Goal: Task Accomplishment & Management: Manage account settings

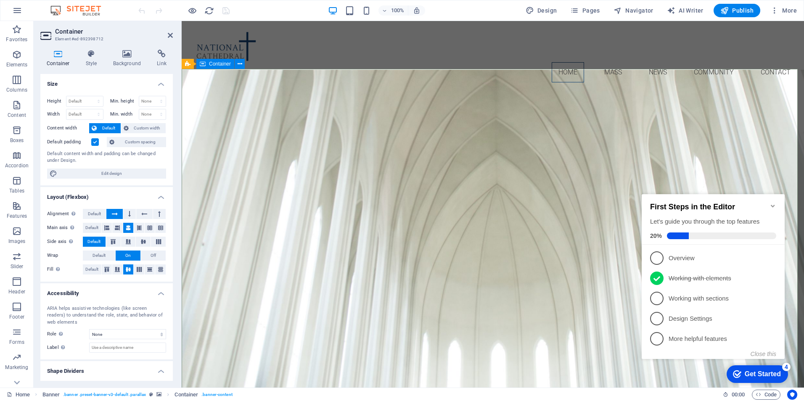
click at [239, 64] on icon at bounding box center [240, 64] width 5 height 9
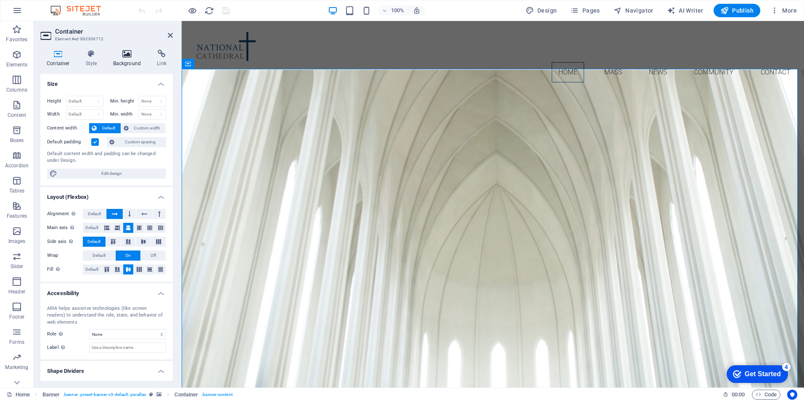
click at [123, 59] on h4 "Background" at bounding box center [129, 59] width 44 height 18
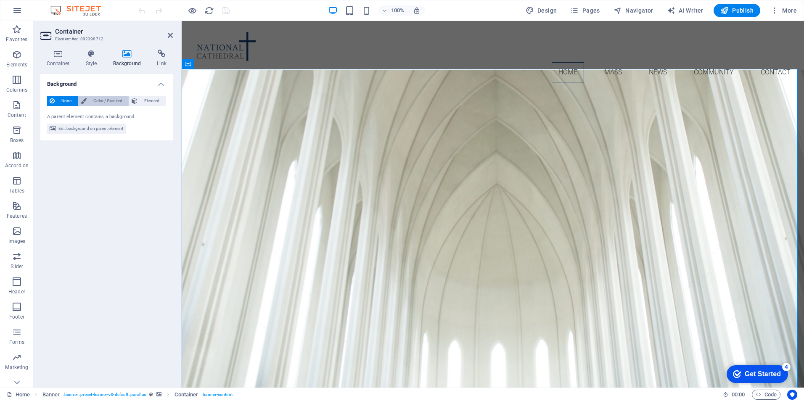
click at [105, 101] on span "Color / Gradient" at bounding box center [107, 101] width 37 height 10
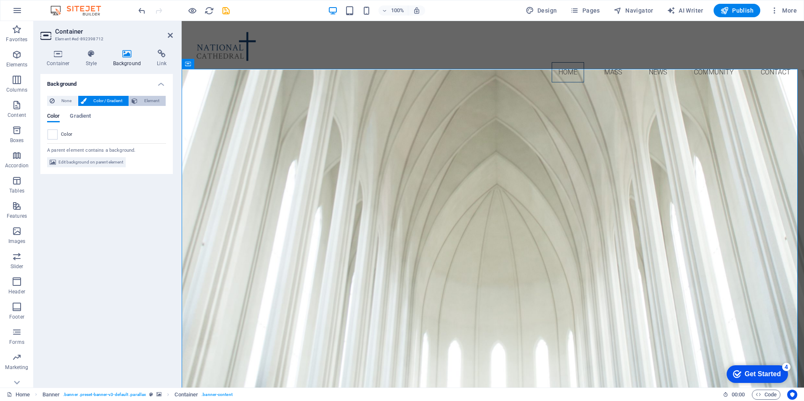
click at [144, 101] on span "Element" at bounding box center [151, 101] width 23 height 10
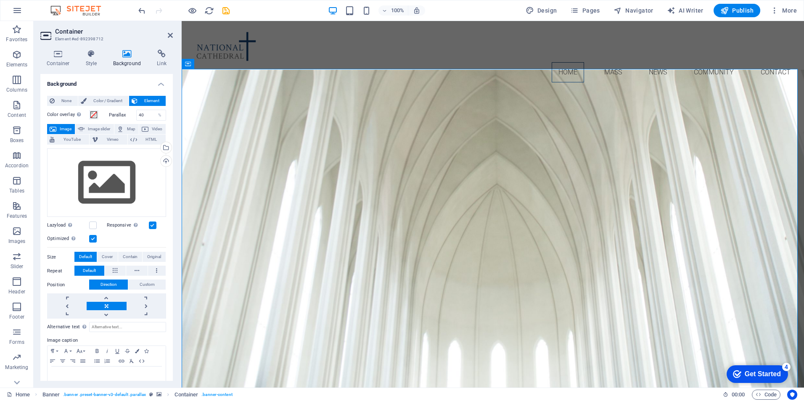
click at [123, 59] on h4 "Background" at bounding box center [129, 59] width 44 height 18
click at [90, 57] on icon at bounding box center [91, 54] width 24 height 8
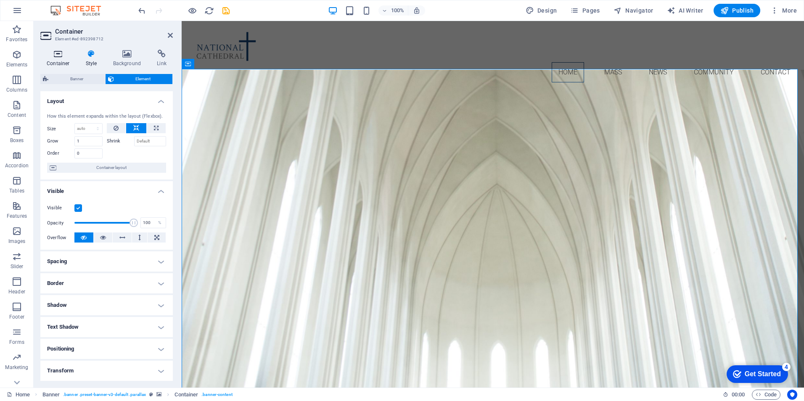
click at [53, 56] on icon at bounding box center [58, 54] width 36 height 8
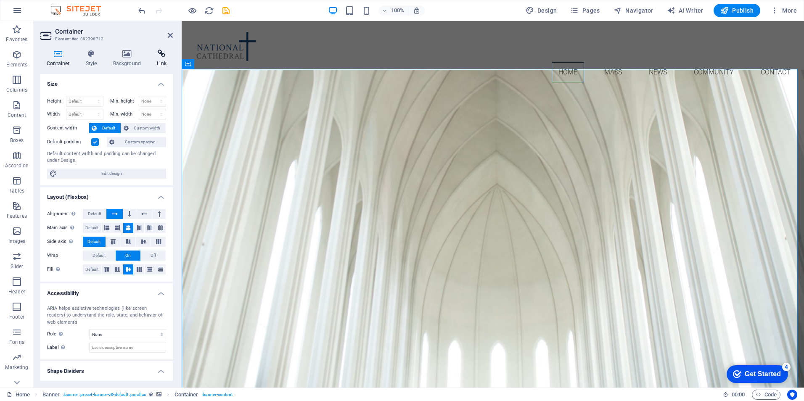
click at [160, 56] on icon at bounding box center [162, 54] width 22 height 8
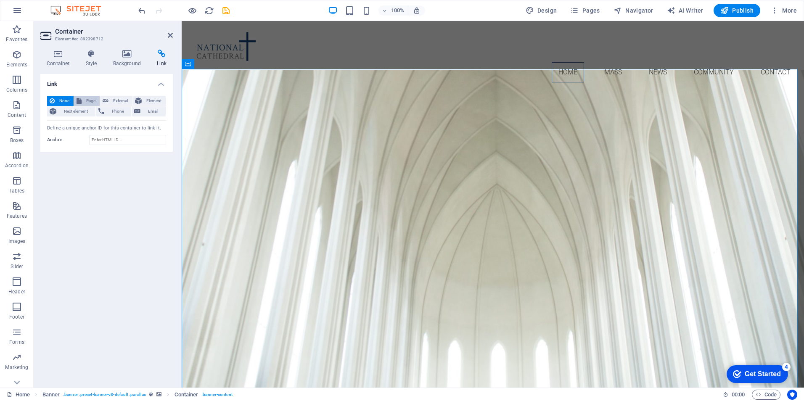
click at [87, 102] on span "Page" at bounding box center [90, 101] width 13 height 10
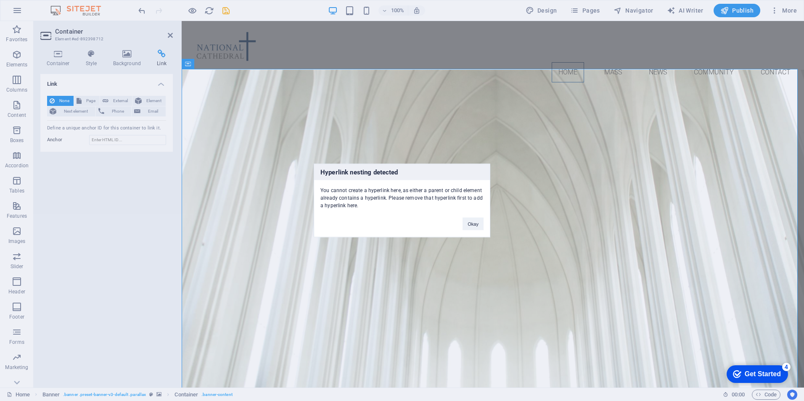
drag, startPoint x: 285, startPoint y: 206, endPoint x: 133, endPoint y: 176, distance: 155.2
click at [285, 206] on div "Hyperlink nesting detected You cannot create a hyperlink here, as either a pare…" at bounding box center [402, 200] width 804 height 401
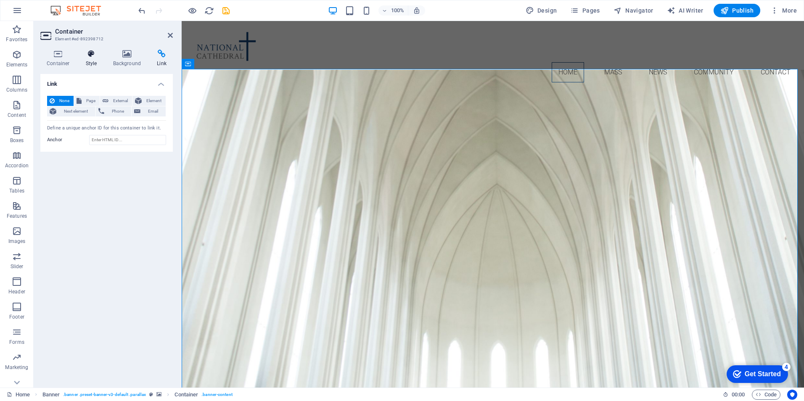
click at [89, 55] on icon at bounding box center [91, 54] width 24 height 8
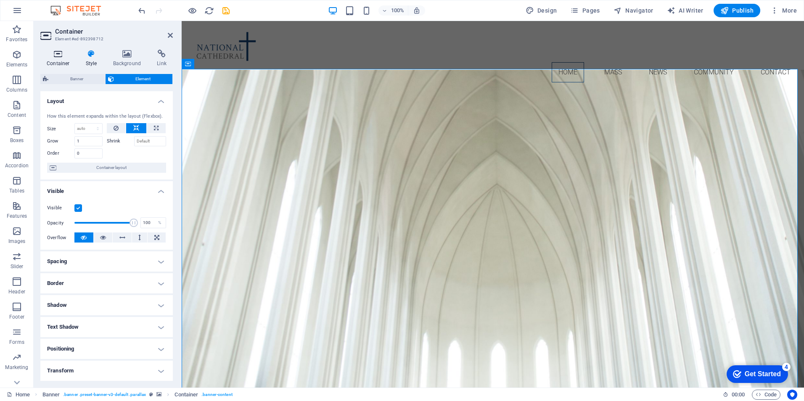
click at [58, 57] on icon at bounding box center [58, 54] width 36 height 8
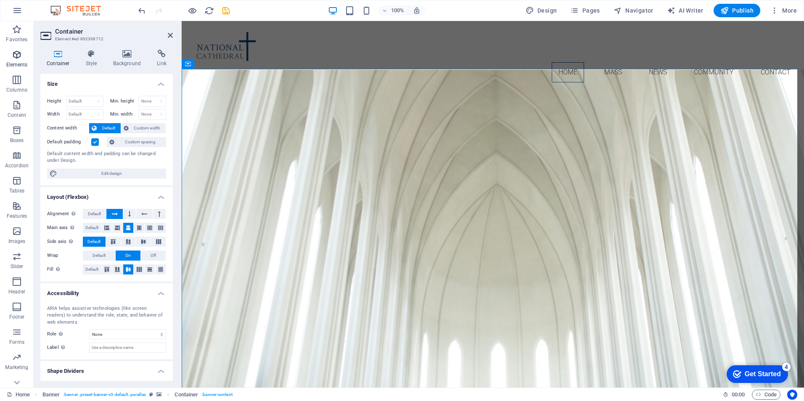
click at [16, 56] on icon "button" at bounding box center [17, 55] width 10 height 10
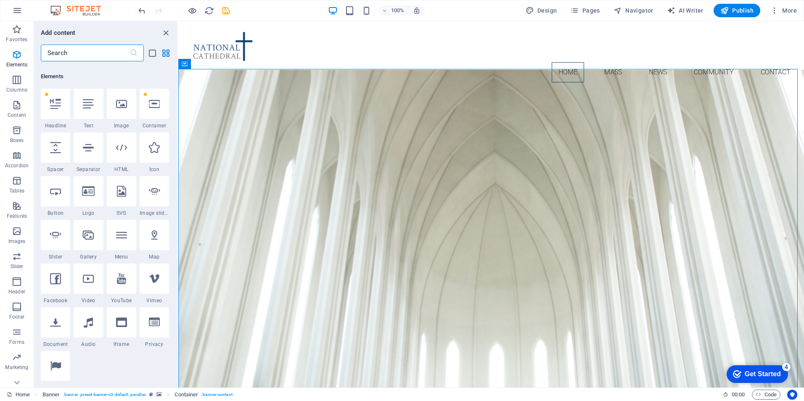
scroll to position [90, 0]
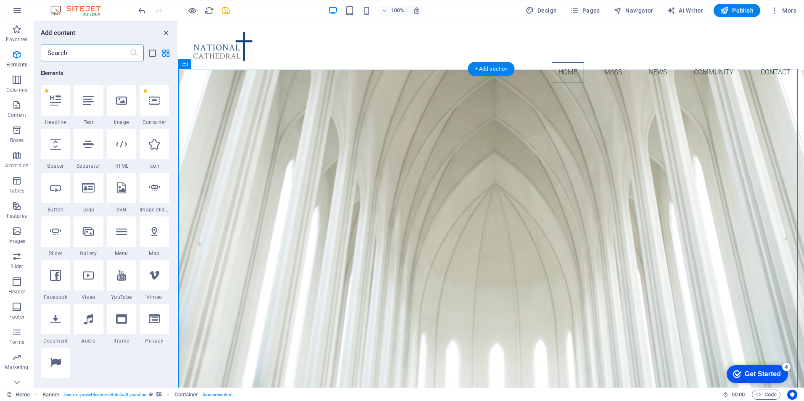
click at [607, 62] on nav "Home Mass News Community Contact" at bounding box center [491, 72] width 612 height 20
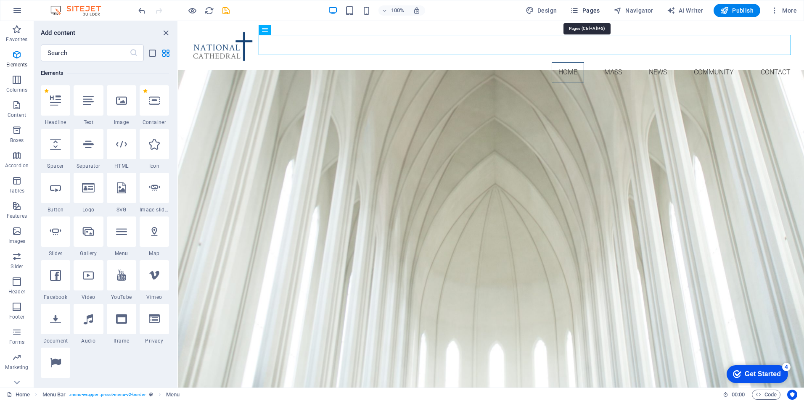
click at [589, 8] on span "Pages" at bounding box center [584, 10] width 29 height 8
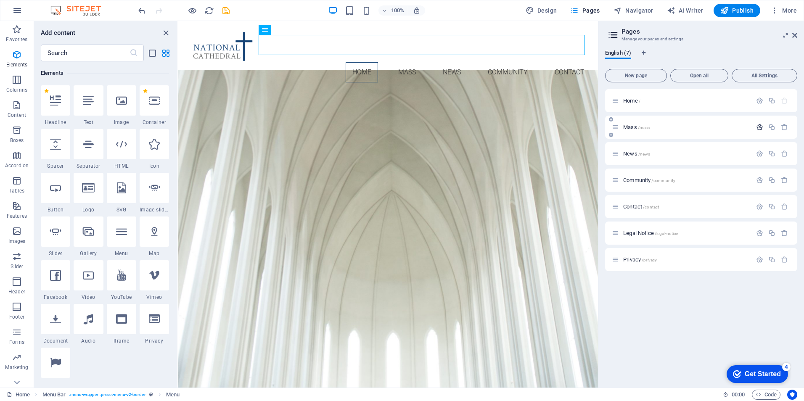
click at [759, 124] on icon "button" at bounding box center [759, 127] width 7 height 7
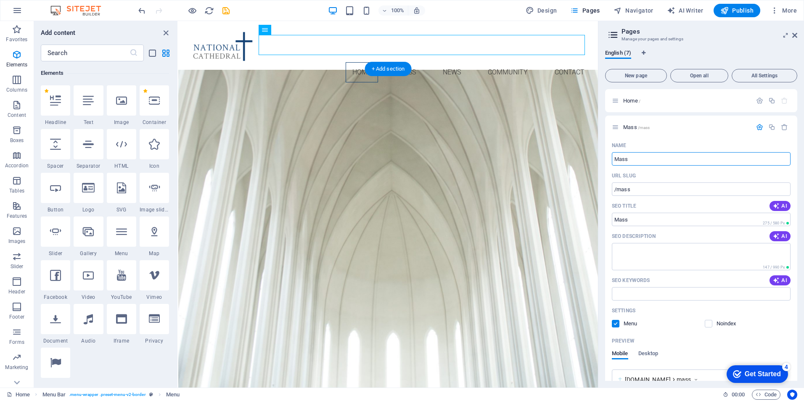
drag, startPoint x: 829, startPoint y: 182, endPoint x: 571, endPoint y: 153, distance: 258.9
click at [641, 154] on input "Mass" at bounding box center [701, 158] width 179 height 13
drag, startPoint x: 812, startPoint y: 182, endPoint x: 592, endPoint y: 158, distance: 222.1
type input "Abou"
type input "/ab"
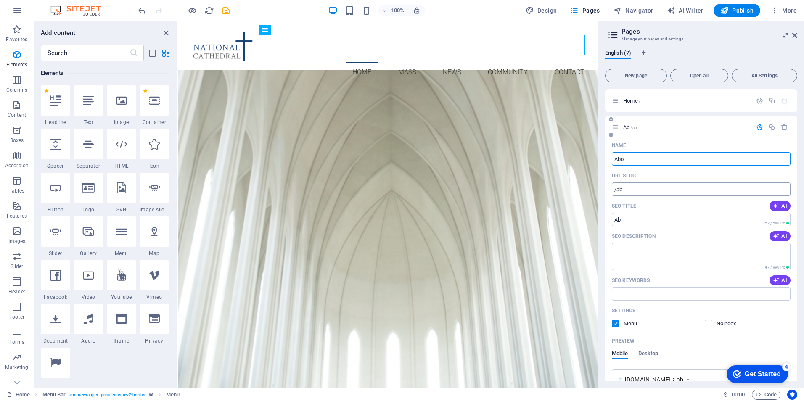
type input "Ab"
type input "About"
type input "/about"
type input "About"
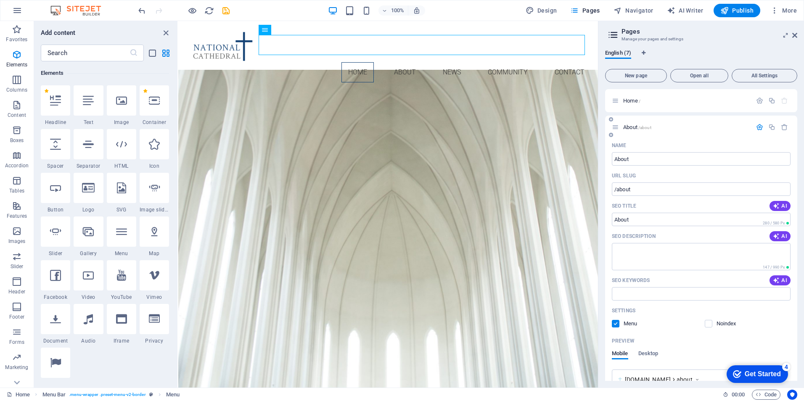
click at [759, 127] on icon "button" at bounding box center [759, 127] width 7 height 7
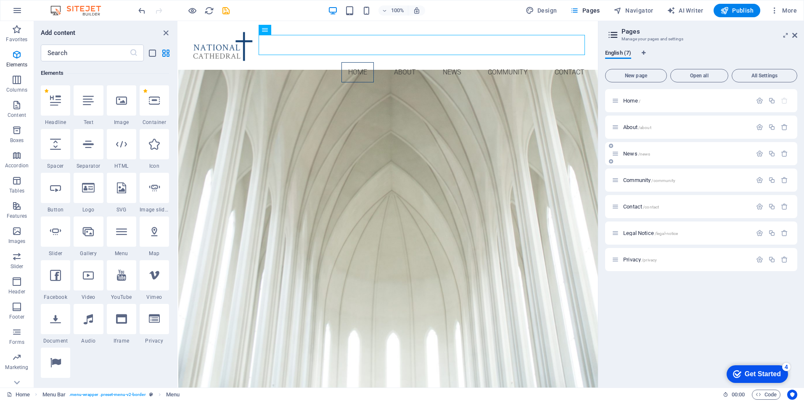
click at [632, 153] on span "News /news" at bounding box center [636, 154] width 27 height 6
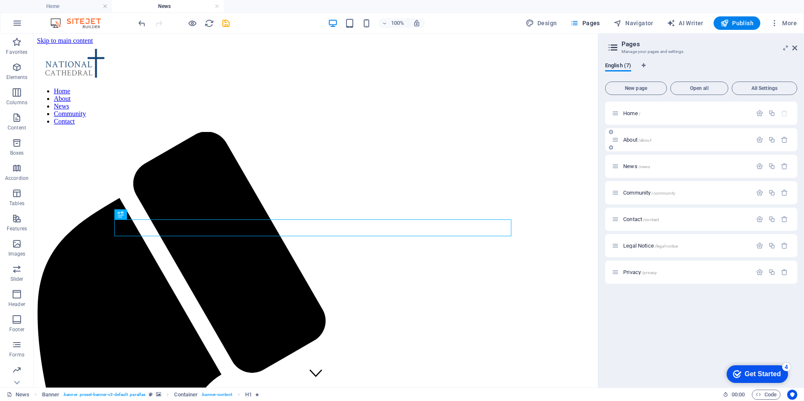
scroll to position [0, 0]
click at [762, 167] on icon "button" at bounding box center [759, 166] width 7 height 7
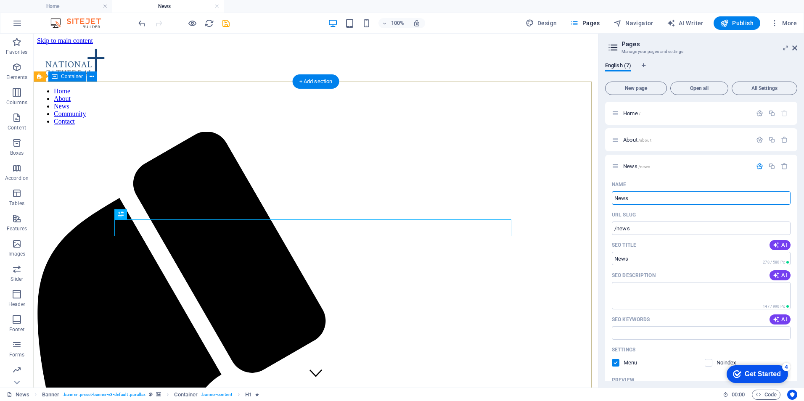
drag, startPoint x: 668, startPoint y: 229, endPoint x: 567, endPoint y: 192, distance: 107.6
type input "Media"
type input "/media"
type input "Media"
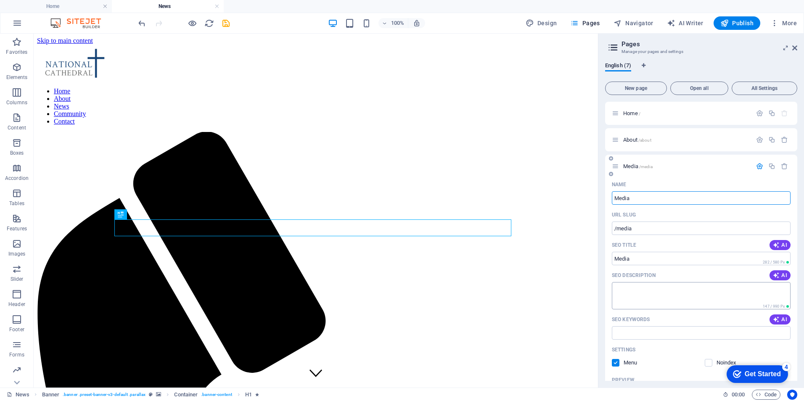
click at [670, 297] on textarea "SEO Description" at bounding box center [701, 295] width 179 height 27
click at [759, 164] on icon "button" at bounding box center [759, 166] width 7 height 7
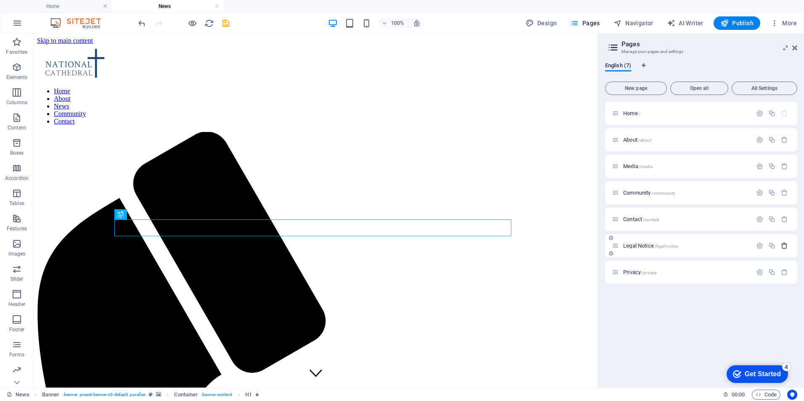
click at [784, 246] on icon "button" at bounding box center [784, 245] width 7 height 7
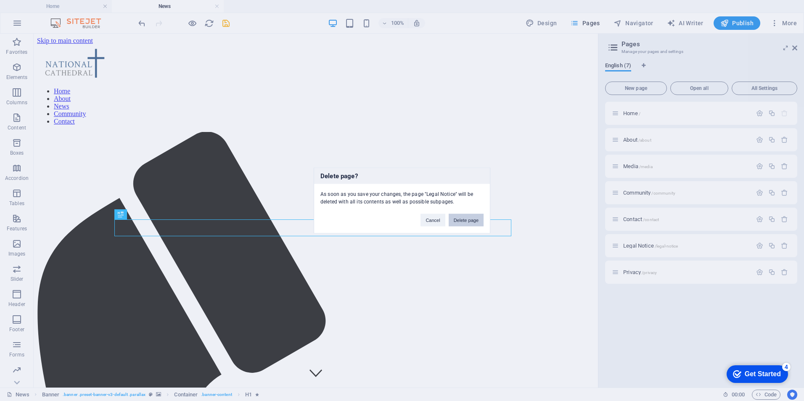
click at [464, 218] on button "Delete page" at bounding box center [466, 220] width 35 height 13
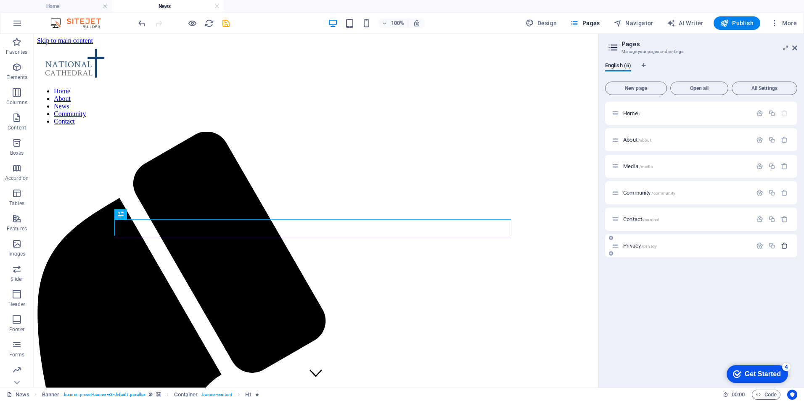
click at [784, 247] on icon "button" at bounding box center [784, 245] width 7 height 7
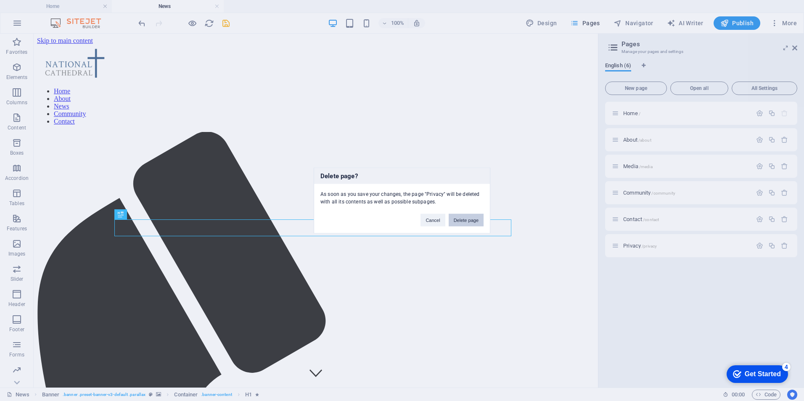
click at [475, 220] on button "Delete page" at bounding box center [466, 220] width 35 height 13
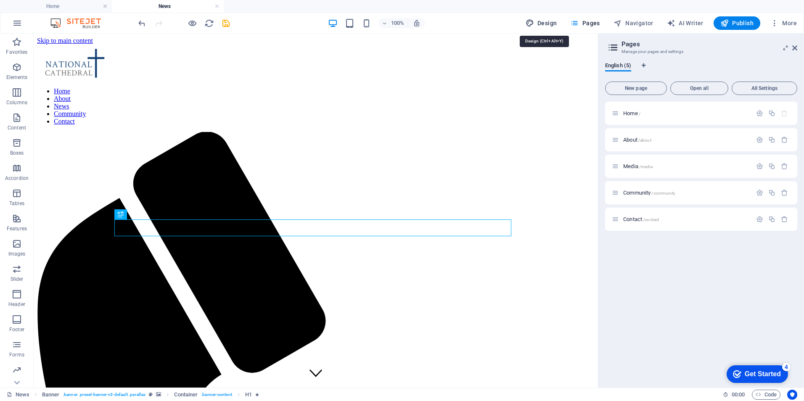
click at [538, 22] on span "Design" at bounding box center [542, 23] width 32 height 8
select select "px"
select select "300"
select select "px"
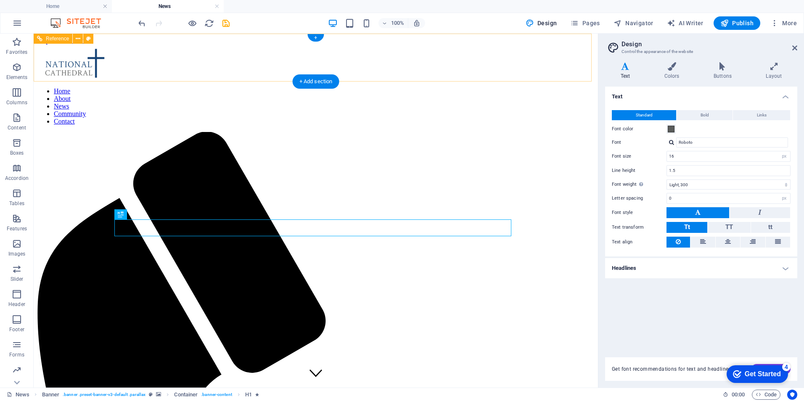
click at [349, 87] on nav "Home About News Community Contact" at bounding box center [316, 106] width 558 height 38
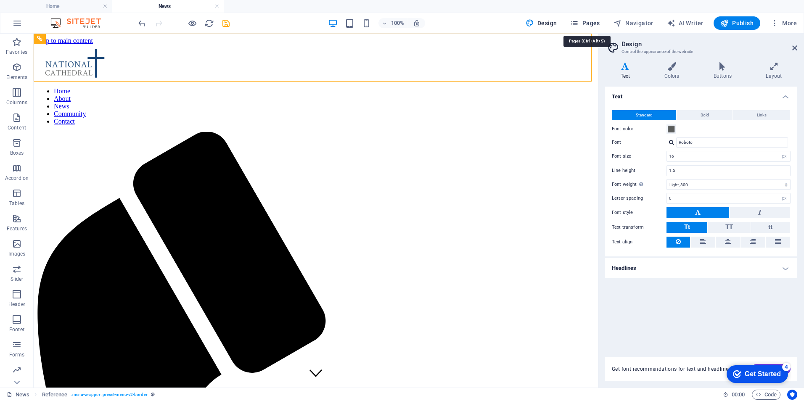
click at [588, 26] on span "Pages" at bounding box center [584, 23] width 29 height 8
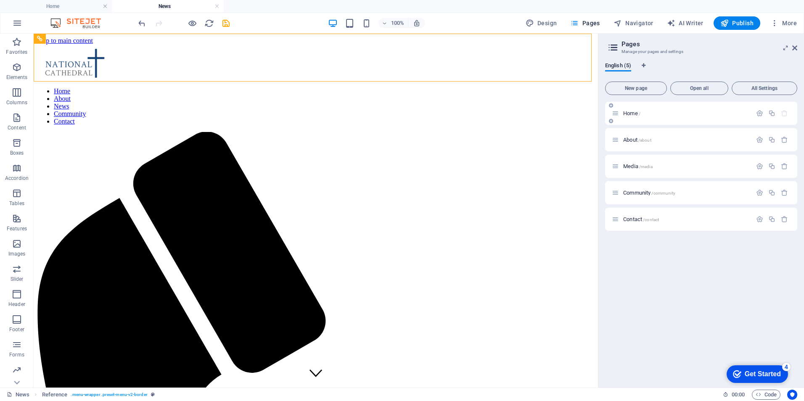
click at [642, 111] on p "Home /" at bounding box center [686, 113] width 126 height 5
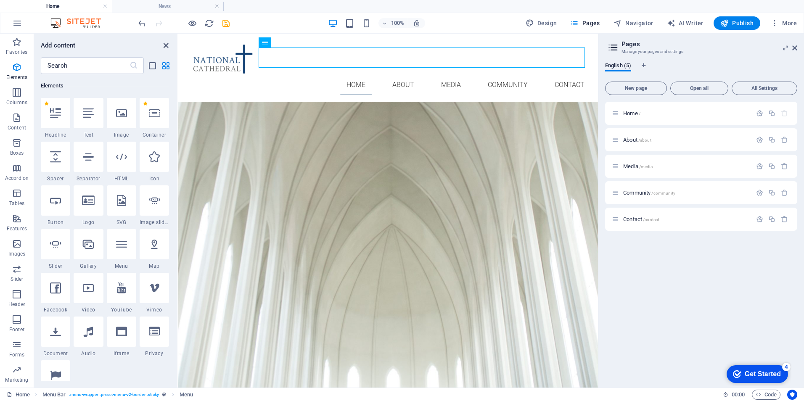
drag, startPoint x: 164, startPoint y: 45, endPoint x: 132, endPoint y: 19, distance: 41.2
click at [164, 45] on icon "close panel" at bounding box center [166, 46] width 10 height 10
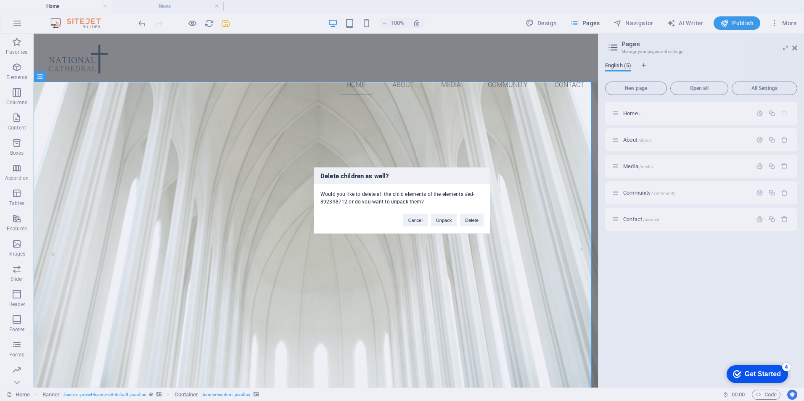
drag, startPoint x: 471, startPoint y: 220, endPoint x: 492, endPoint y: 299, distance: 81.2
click at [492, 298] on div "Delete children as well? Would you like to delete all the child elements of the…" at bounding box center [402, 200] width 804 height 401
click at [416, 222] on button "Cancel" at bounding box center [415, 220] width 24 height 13
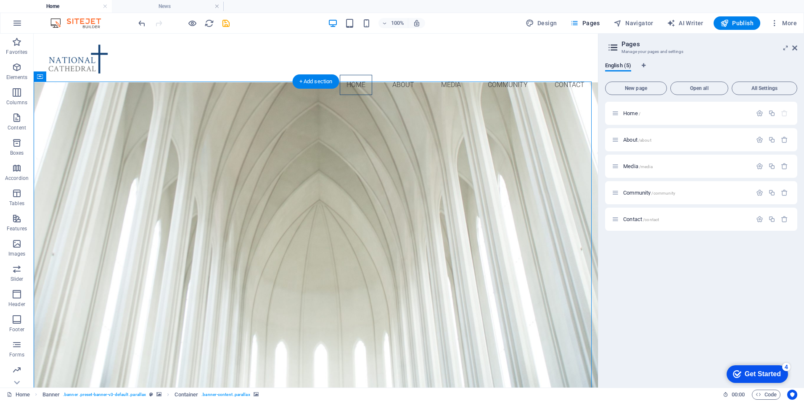
drag, startPoint x: 220, startPoint y: 135, endPoint x: 298, endPoint y: 179, distance: 89.1
click at [21, 71] on icon "button" at bounding box center [17, 67] width 10 height 10
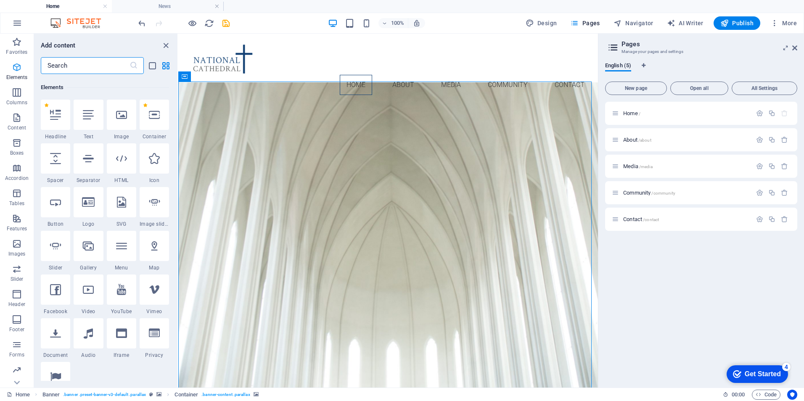
scroll to position [90, 0]
click at [155, 64] on icon "list-view" at bounding box center [153, 66] width 10 height 10
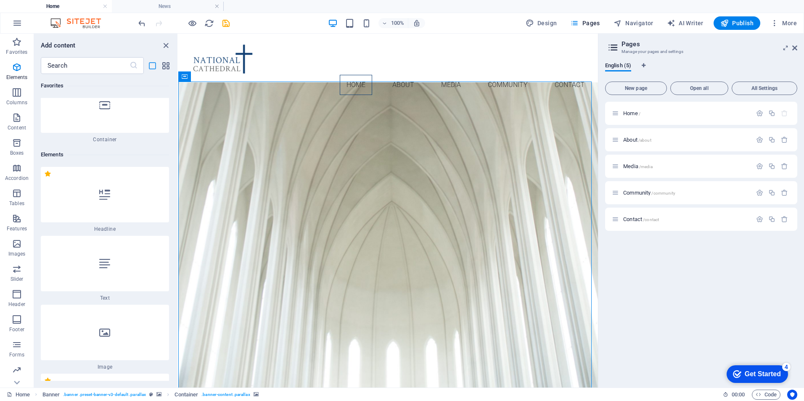
scroll to position [159, 0]
click at [14, 93] on icon "button" at bounding box center [17, 92] width 10 height 10
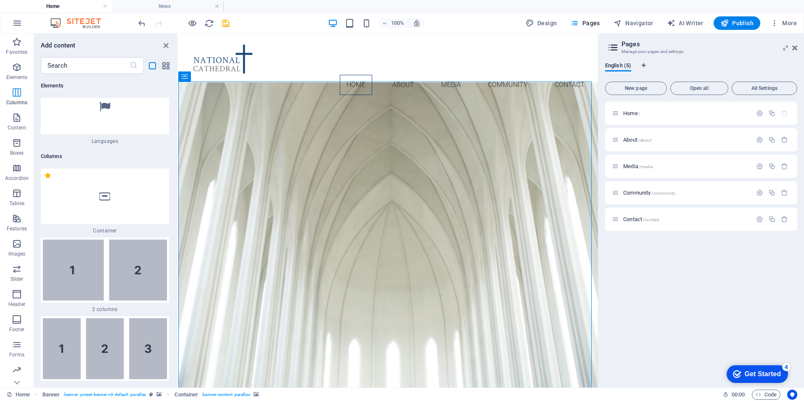
scroll to position [1903, 0]
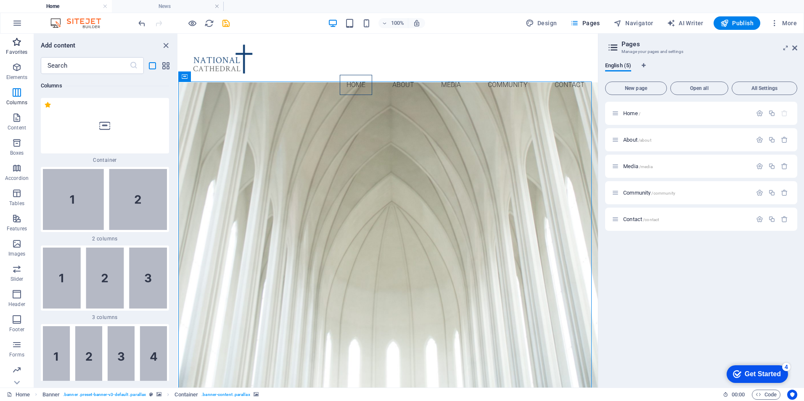
click at [19, 41] on icon "button" at bounding box center [17, 42] width 10 height 10
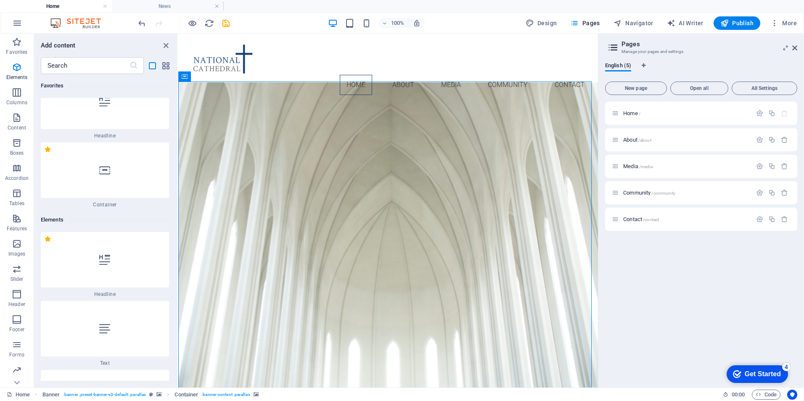
scroll to position [0, 0]
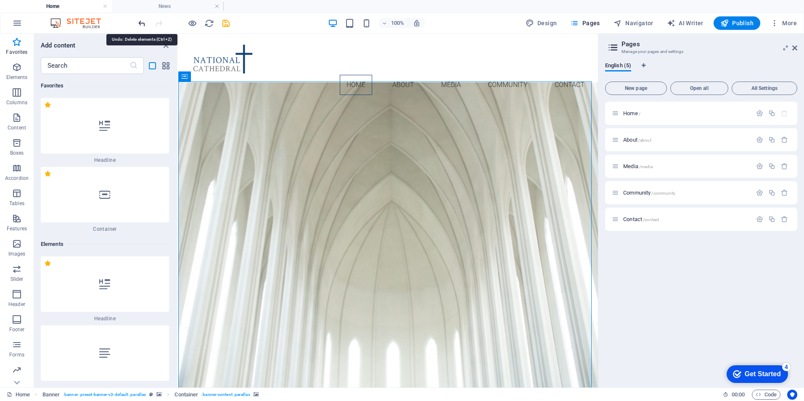
click at [139, 24] on icon "undo" at bounding box center [142, 24] width 10 height 10
click at [137, 22] on icon "undo" at bounding box center [142, 24] width 10 height 10
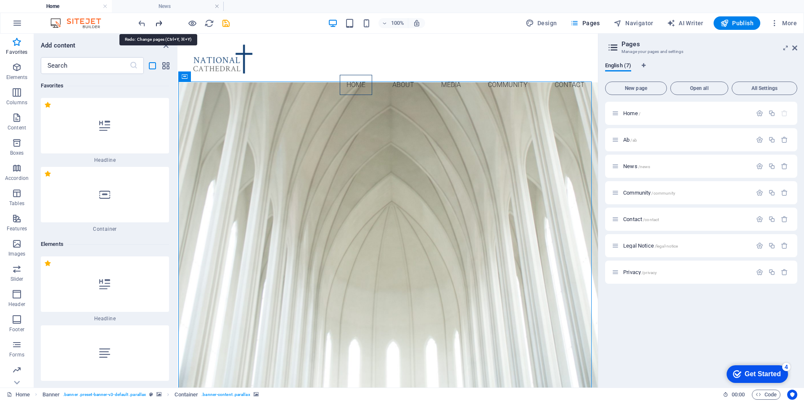
click at [159, 23] on icon "redo" at bounding box center [159, 24] width 10 height 10
click at [138, 24] on icon "undo" at bounding box center [142, 24] width 10 height 10
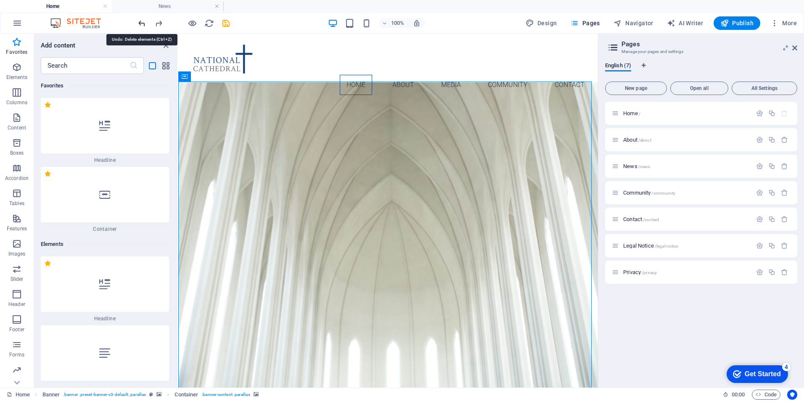
click at [138, 24] on icon "undo" at bounding box center [142, 24] width 10 height 10
click at [138, 25] on icon "undo" at bounding box center [142, 24] width 10 height 10
click at [698, 320] on div "Home / About /about News /news Community /community Contact /contact Legal Noti…" at bounding box center [701, 241] width 192 height 279
click at [167, 44] on icon "close panel" at bounding box center [166, 46] width 10 height 10
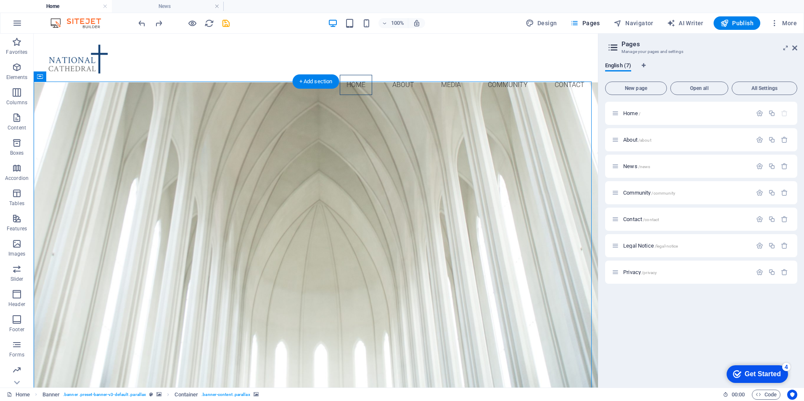
drag, startPoint x: 796, startPoint y: 50, endPoint x: 736, endPoint y: 76, distance: 65.7
click at [796, 50] on icon at bounding box center [794, 48] width 5 height 7
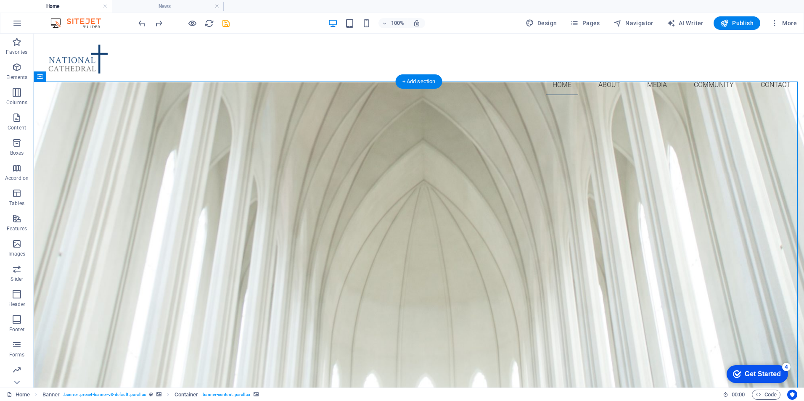
click at [761, 380] on div "checkmark Get Started 4" at bounding box center [757, 374] width 61 height 18
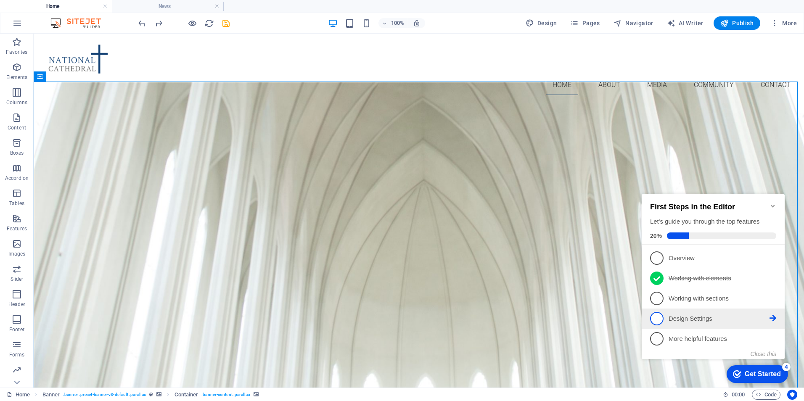
click at [709, 315] on p "Design Settings - incomplete" at bounding box center [719, 319] width 101 height 9
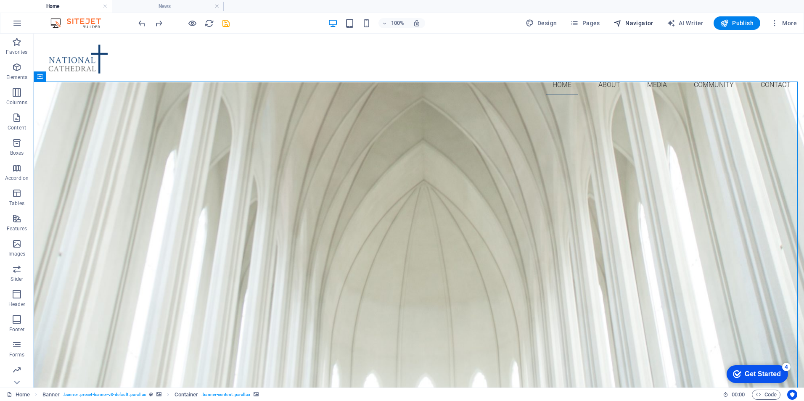
click at [634, 21] on span "Navigator" at bounding box center [634, 23] width 40 height 8
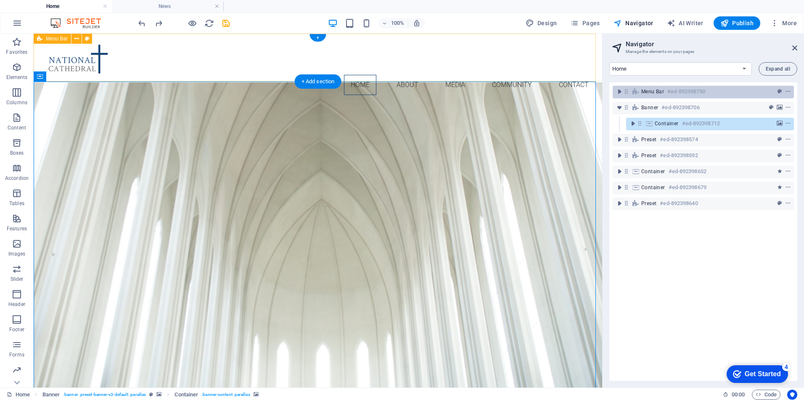
click at [721, 95] on div "Menu Bar #ed-892398730" at bounding box center [696, 92] width 111 height 10
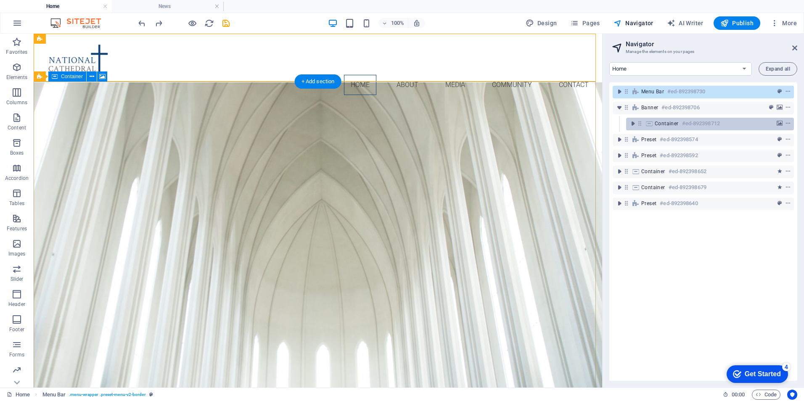
click at [703, 124] on h6 "#ed-892398712" at bounding box center [701, 124] width 38 height 10
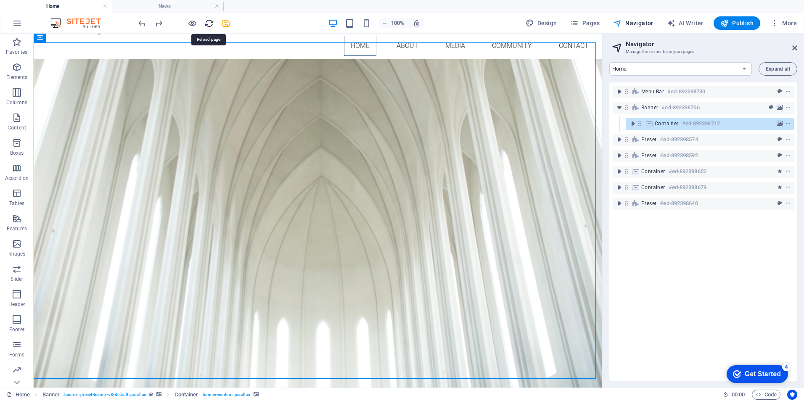
click at [206, 21] on icon "reload" at bounding box center [209, 24] width 10 height 10
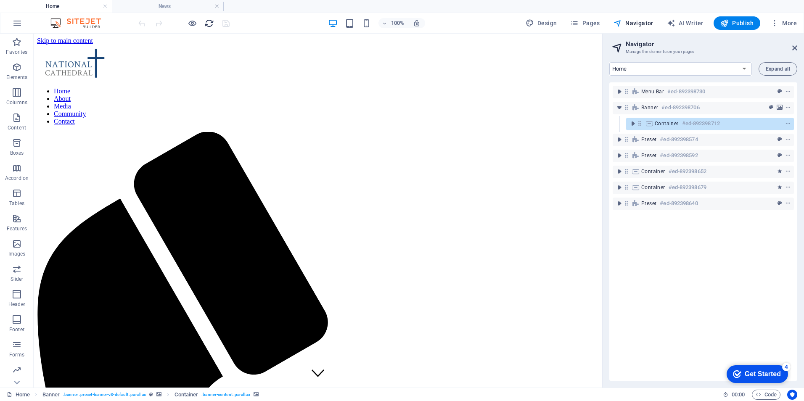
scroll to position [0, 0]
click at [796, 46] on icon at bounding box center [794, 48] width 5 height 7
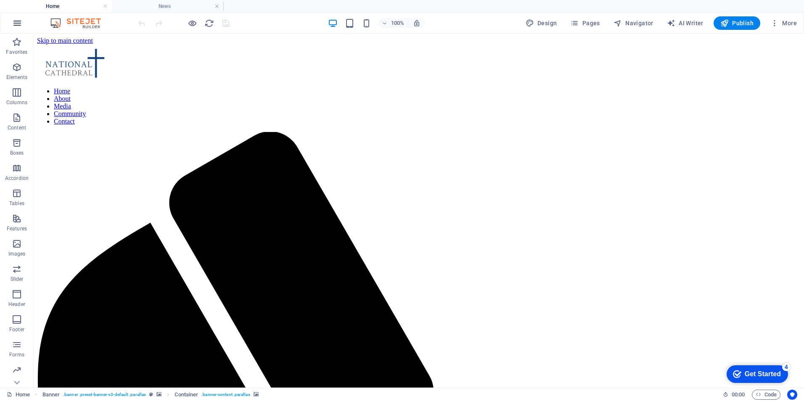
click at [16, 26] on icon "button" at bounding box center [17, 23] width 10 height 10
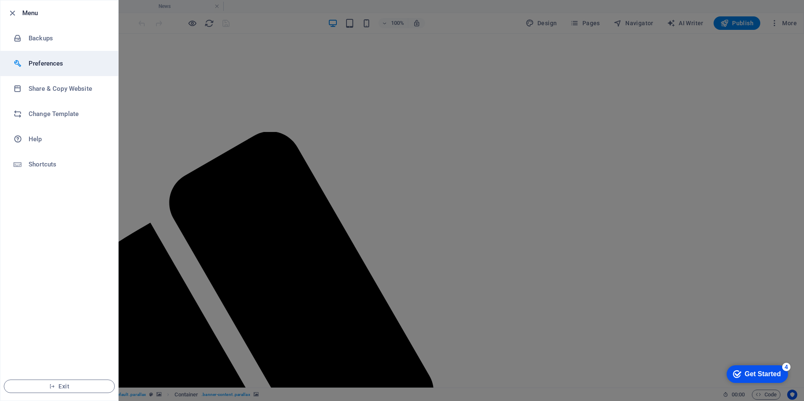
click at [68, 64] on h6 "Preferences" at bounding box center [68, 63] width 78 height 10
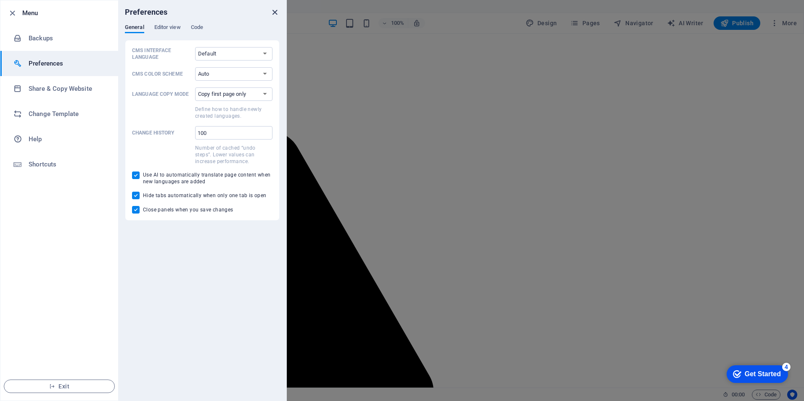
click at [272, 11] on icon "close" at bounding box center [275, 13] width 10 height 10
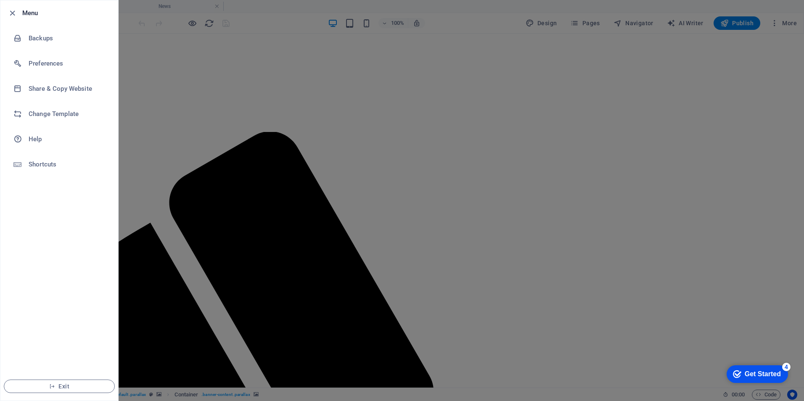
click at [499, 137] on div at bounding box center [402, 200] width 804 height 401
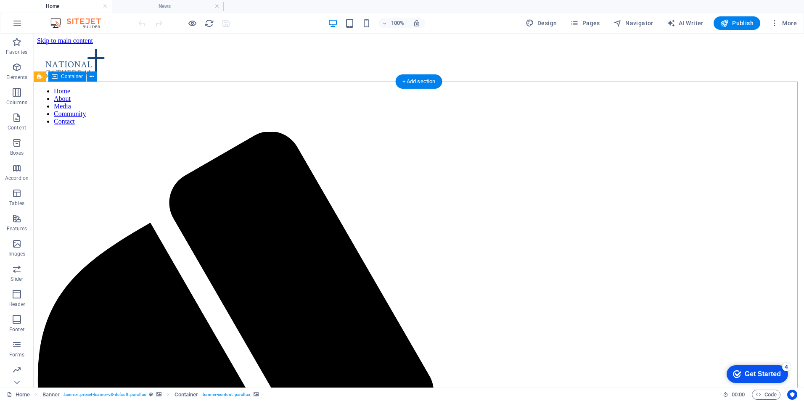
click at [87, 77] on button at bounding box center [92, 76] width 10 height 10
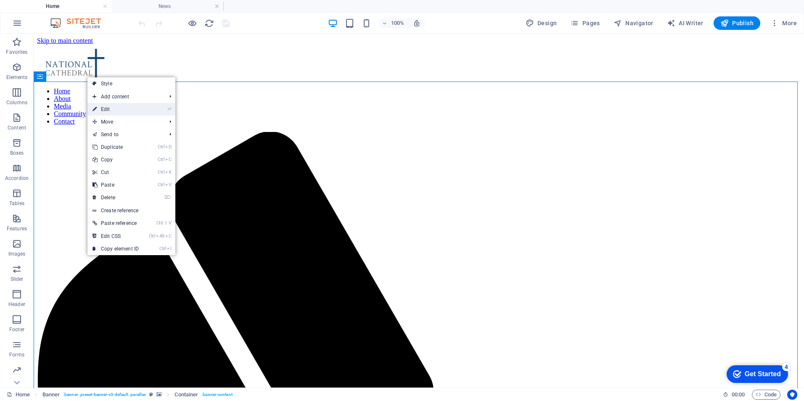
click at [121, 108] on link "⏎ Edit" at bounding box center [115, 109] width 56 height 13
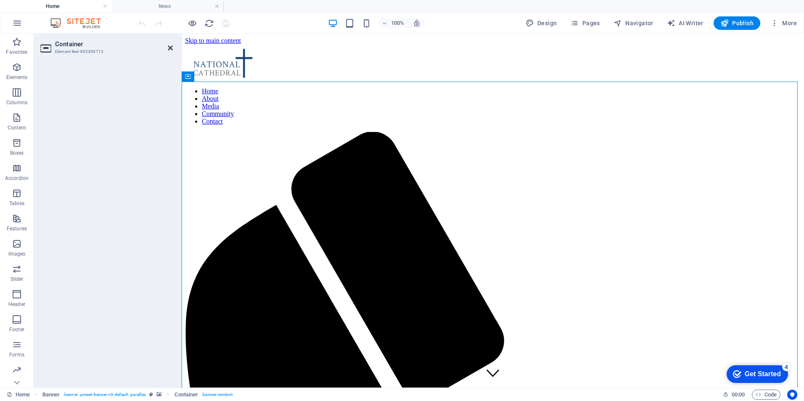
click at [168, 49] on icon at bounding box center [170, 48] width 5 height 7
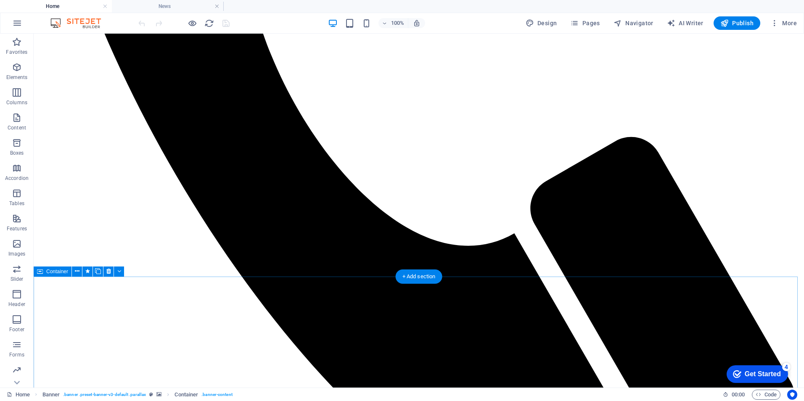
scroll to position [310, 0]
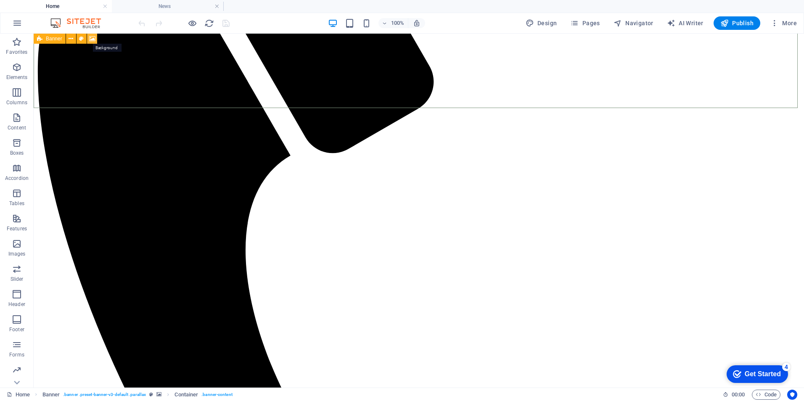
click at [90, 38] on icon at bounding box center [92, 38] width 6 height 9
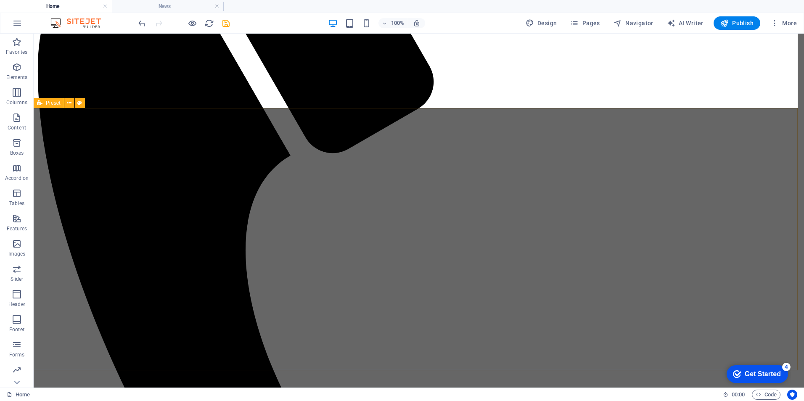
click at [141, 22] on icon "undo" at bounding box center [142, 24] width 10 height 10
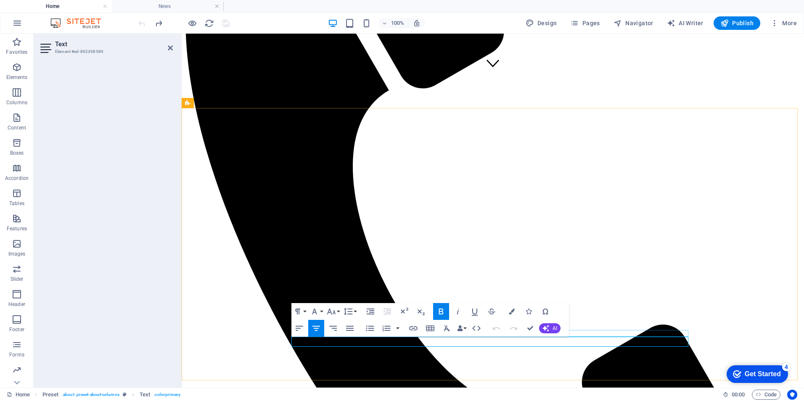
drag, startPoint x: 534, startPoint y: 341, endPoint x: 436, endPoint y: 335, distance: 98.6
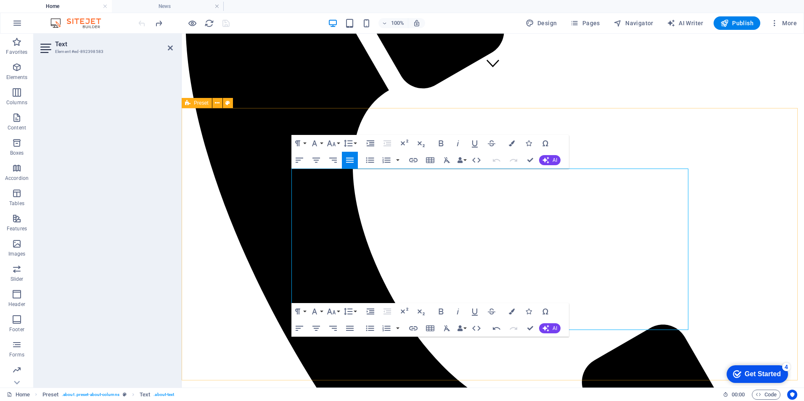
drag, startPoint x: 291, startPoint y: 173, endPoint x: 691, endPoint y: 331, distance: 430.1
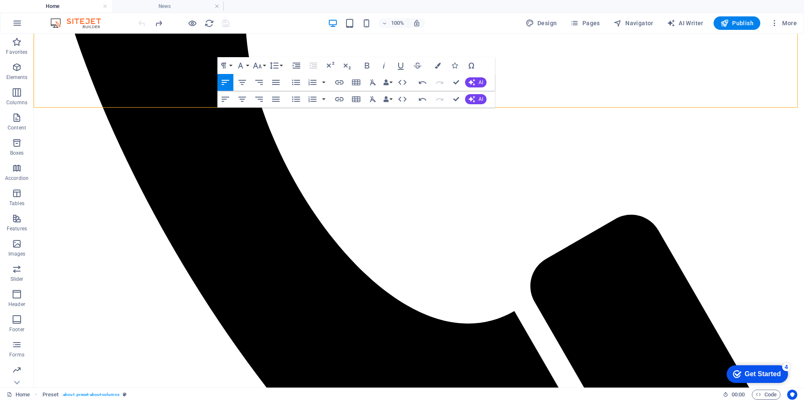
scroll to position [547, 0]
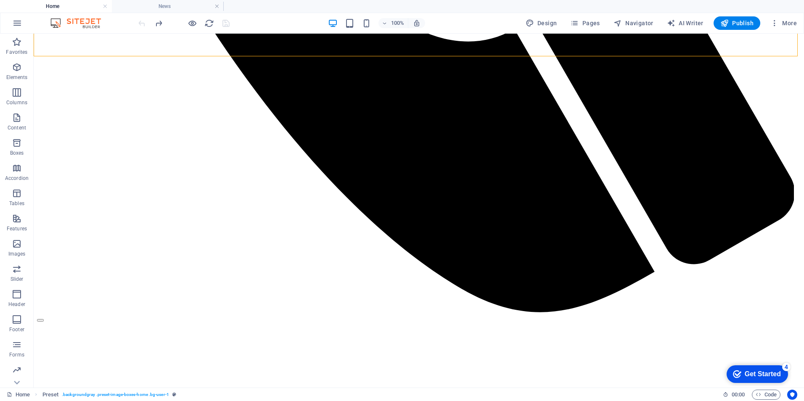
scroll to position [744, 0]
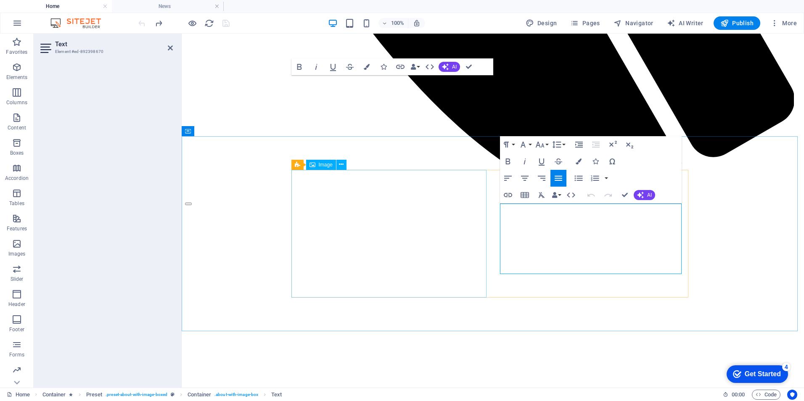
drag, startPoint x: 545, startPoint y: 272, endPoint x: 477, endPoint y: 203, distance: 96.3
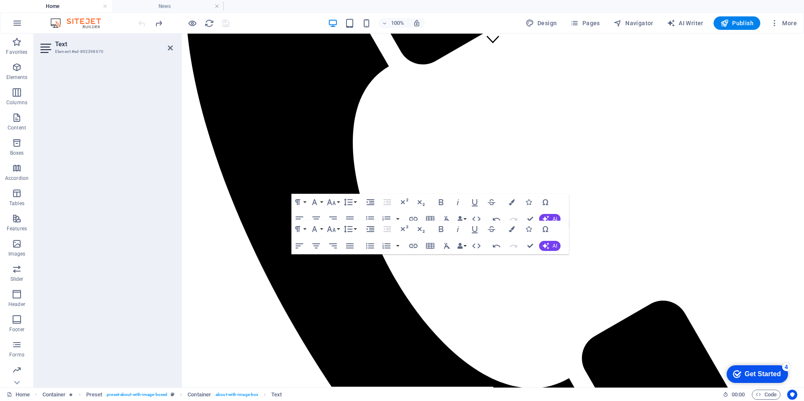
scroll to position [335, 0]
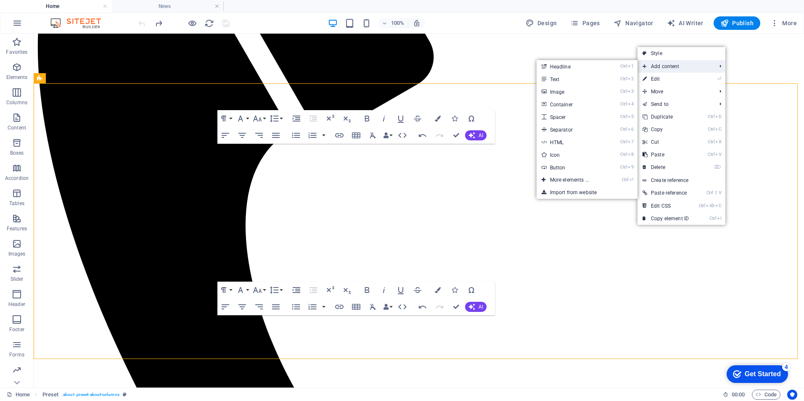
click at [675, 64] on span "Add content" at bounding box center [674, 66] width 75 height 13
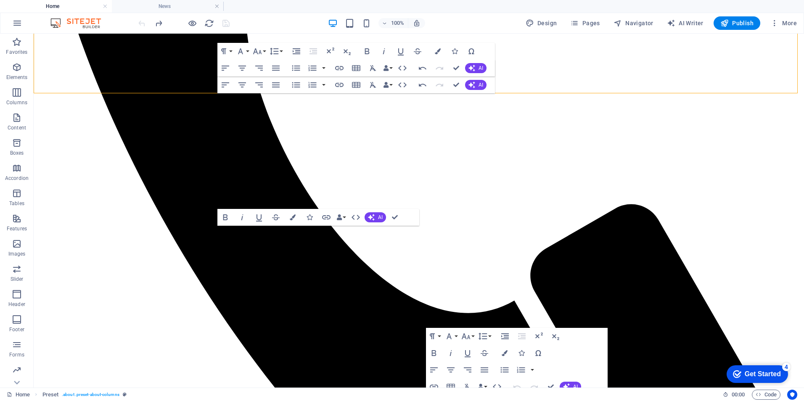
scroll to position [528, 0]
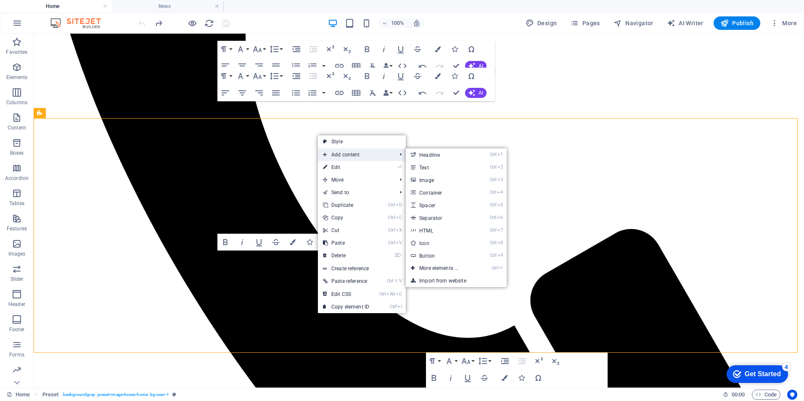
click at [357, 154] on span "Add content" at bounding box center [355, 154] width 75 height 13
click at [455, 193] on link "Ctrl 4 Container" at bounding box center [440, 192] width 69 height 13
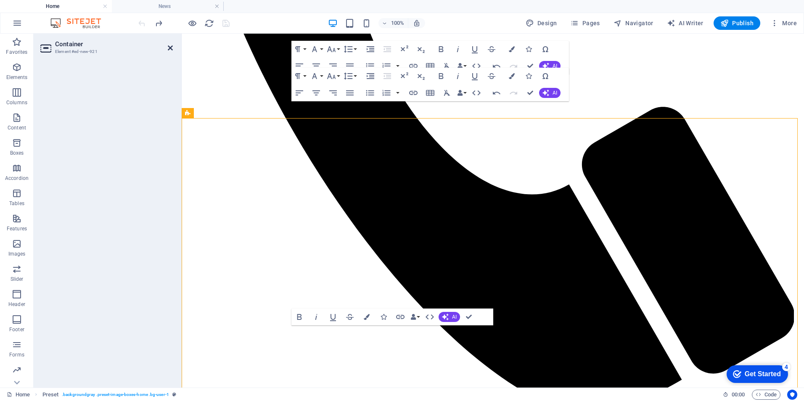
click at [170, 48] on header "Container Element #ed-new-921" at bounding box center [106, 45] width 132 height 22
click at [170, 48] on icon at bounding box center [170, 48] width 5 height 7
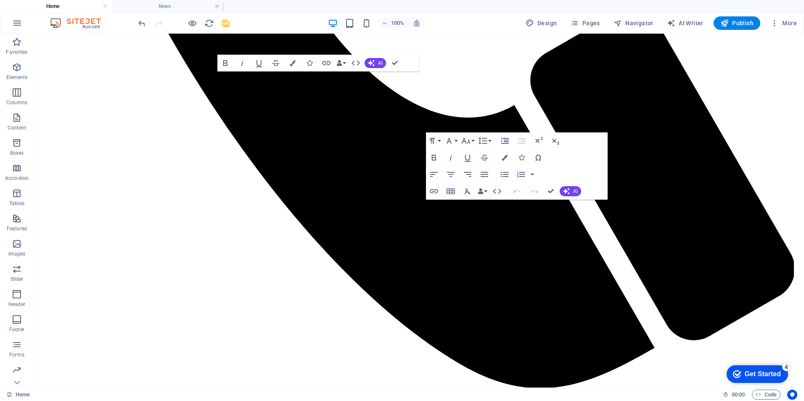
scroll to position [750, 0]
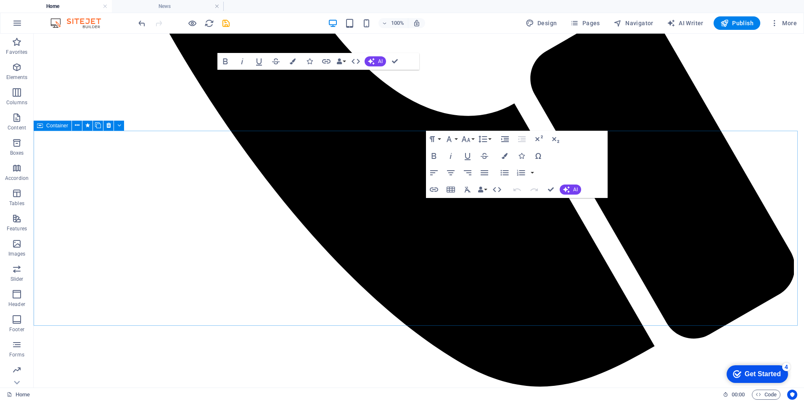
drag, startPoint x: 447, startPoint y: 257, endPoint x: 299, endPoint y: 257, distance: 147.2
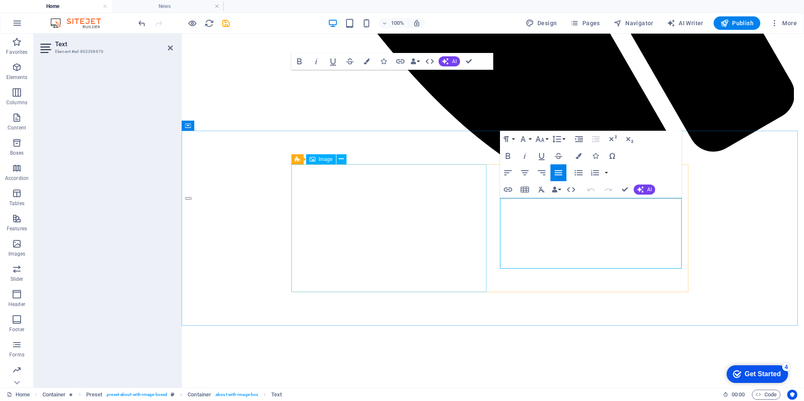
drag, startPoint x: 551, startPoint y: 264, endPoint x: 455, endPoint y: 180, distance: 127.3
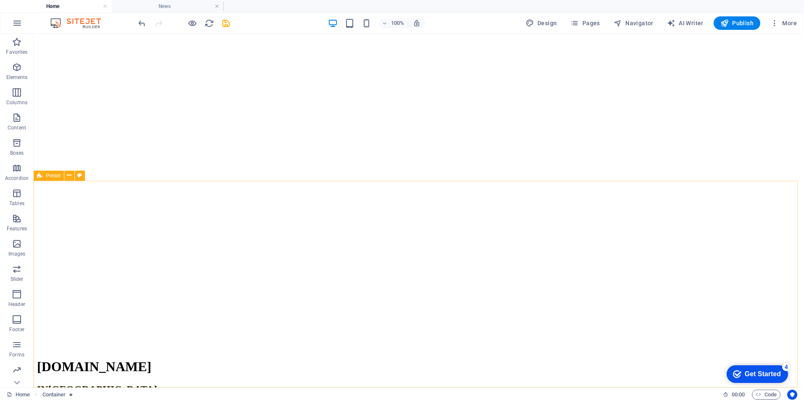
scroll to position [520, 0]
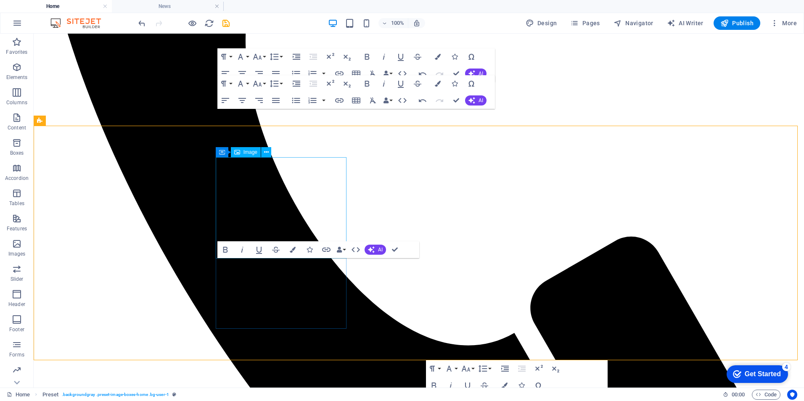
click at [251, 150] on div "Image" at bounding box center [246, 152] width 30 height 10
click at [248, 155] on span "Image" at bounding box center [252, 154] width 14 height 5
click at [254, 158] on div "Image" at bounding box center [248, 154] width 30 height 10
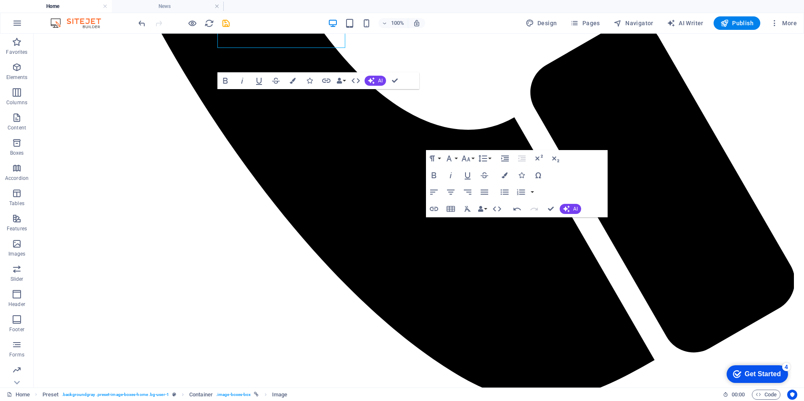
scroll to position [730, 0]
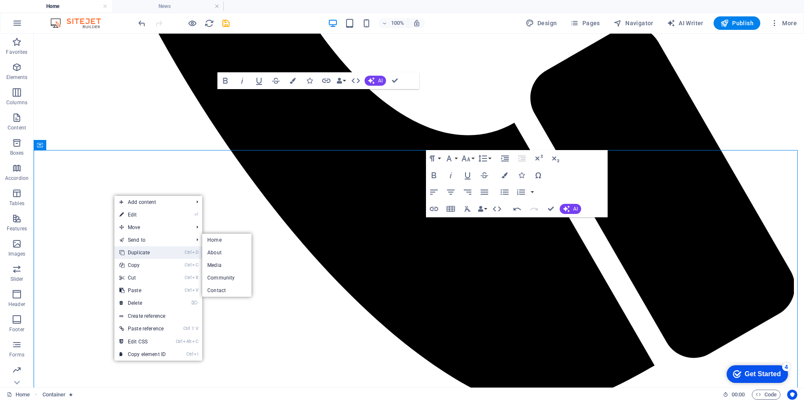
click at [147, 252] on link "Ctrl D Duplicate" at bounding box center [142, 252] width 56 height 13
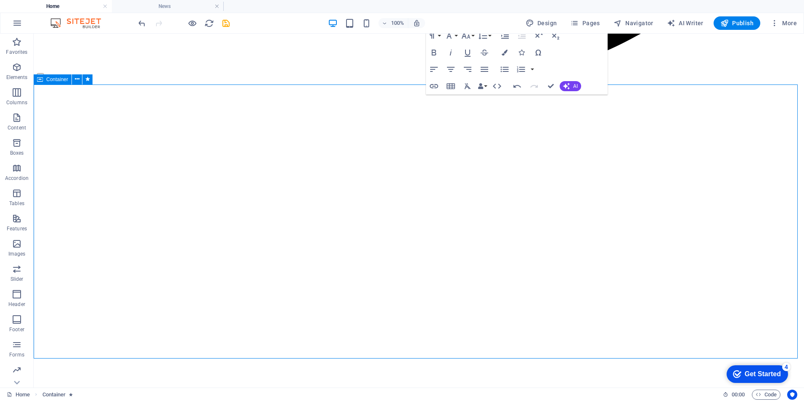
scroll to position [1081, 0]
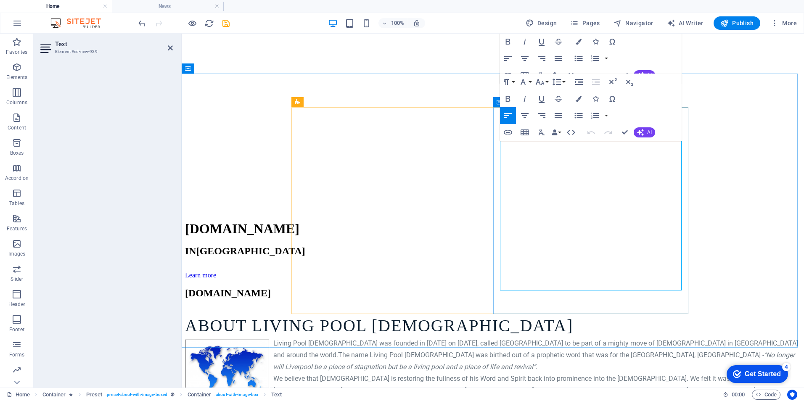
drag, startPoint x: 501, startPoint y: 154, endPoint x: 635, endPoint y: 284, distance: 186.7
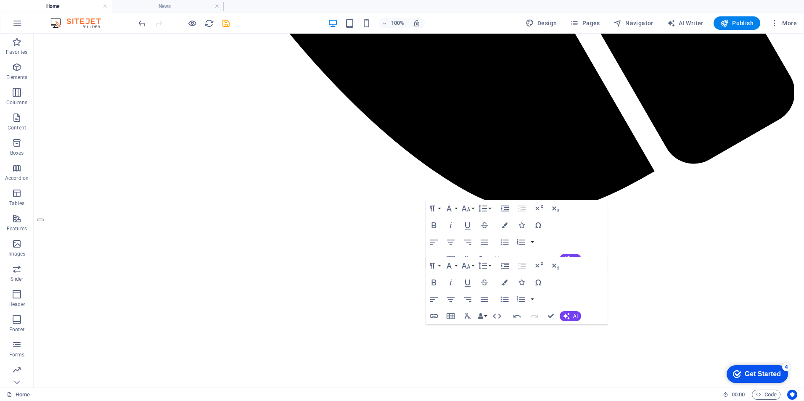
scroll to position [884, 0]
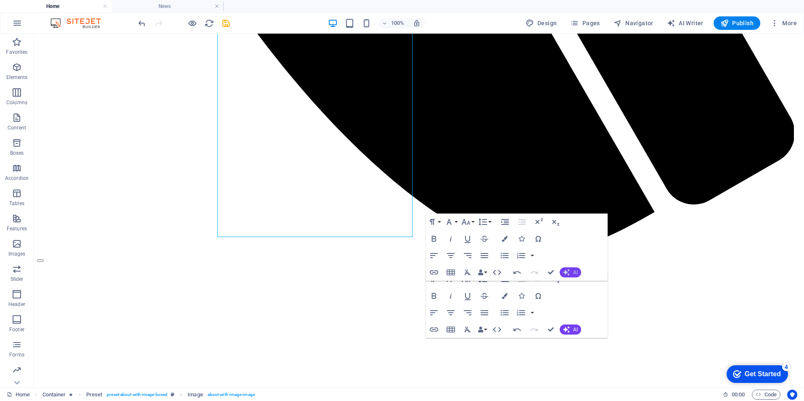
drag, startPoint x: 575, startPoint y: 272, endPoint x: 586, endPoint y: 270, distance: 11.1
click at [574, 273] on span "AI" at bounding box center [575, 272] width 5 height 5
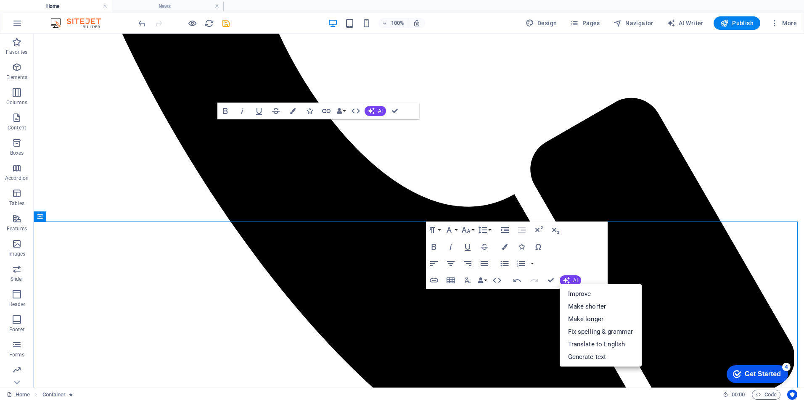
scroll to position [619, 0]
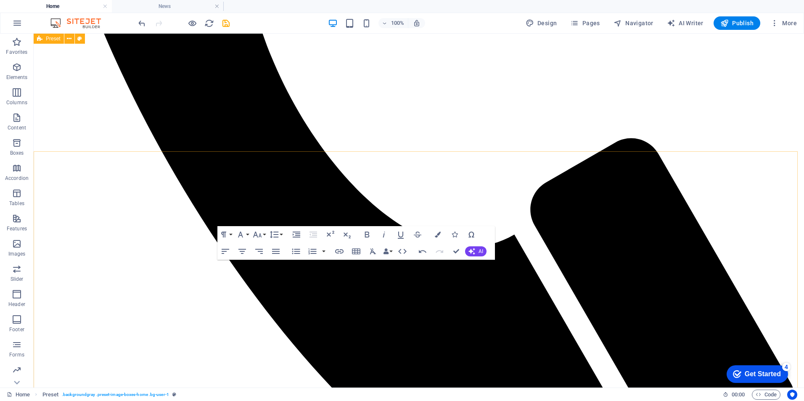
scroll to position [0, 0]
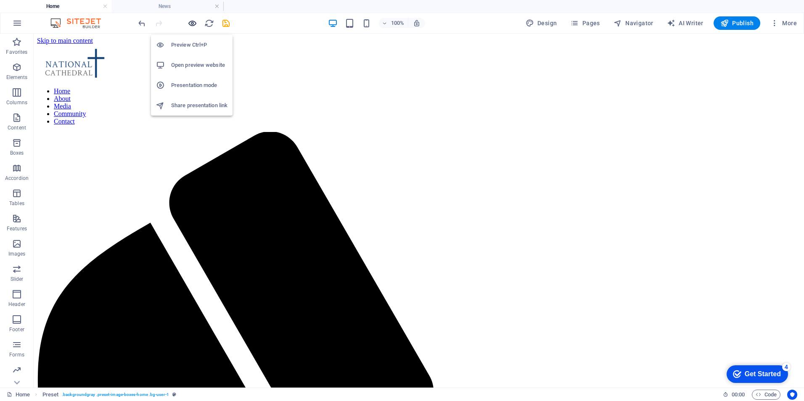
click at [190, 23] on icon "button" at bounding box center [193, 24] width 10 height 10
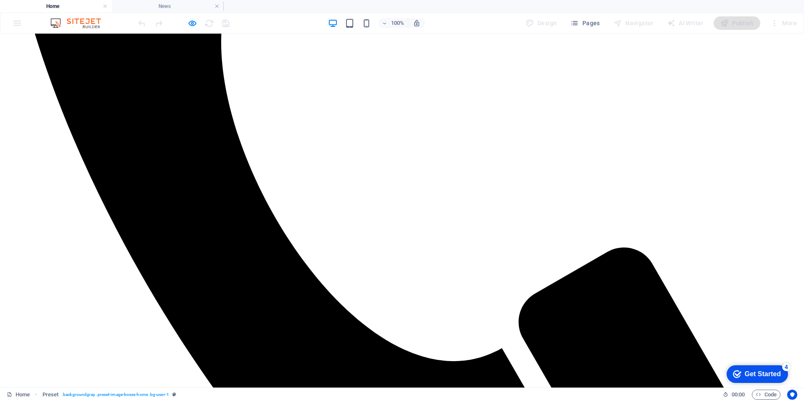
scroll to position [480, 0]
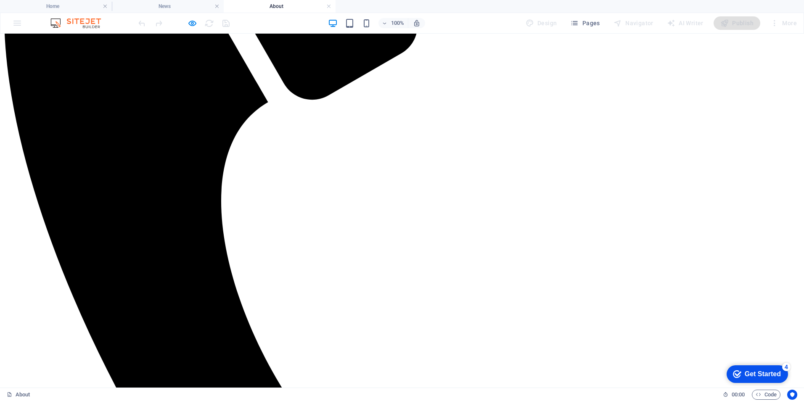
scroll to position [342, 0]
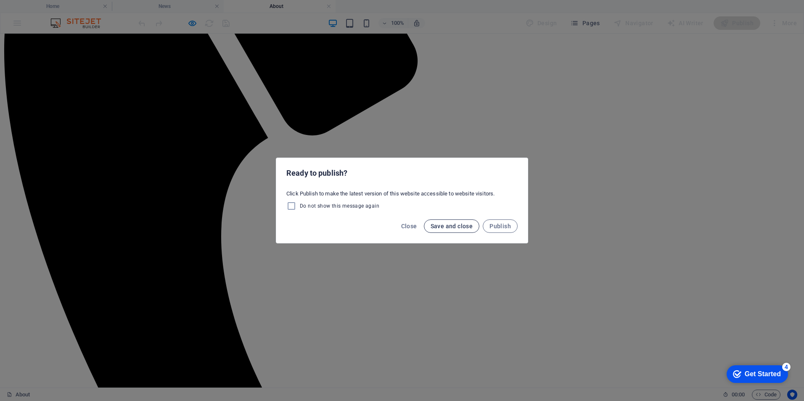
click at [446, 228] on span "Save and close" at bounding box center [452, 226] width 42 height 7
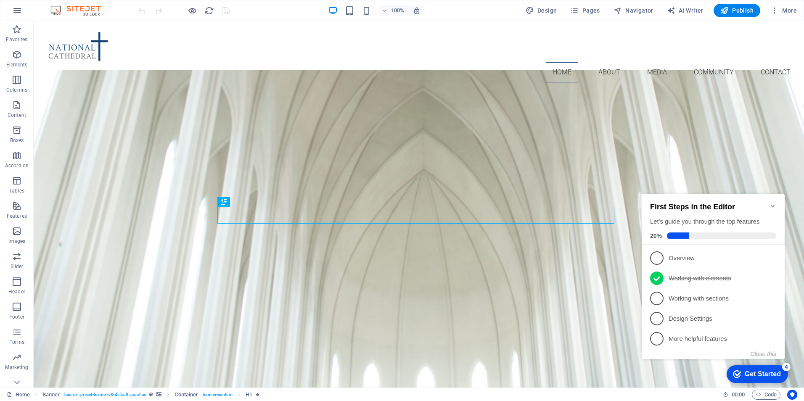
click at [88, 12] on img at bounding box center [79, 10] width 63 height 10
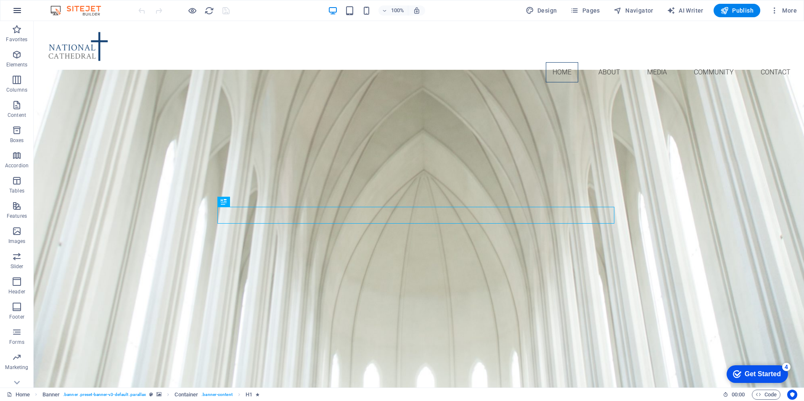
click at [11, 9] on button "button" at bounding box center [17, 10] width 20 height 20
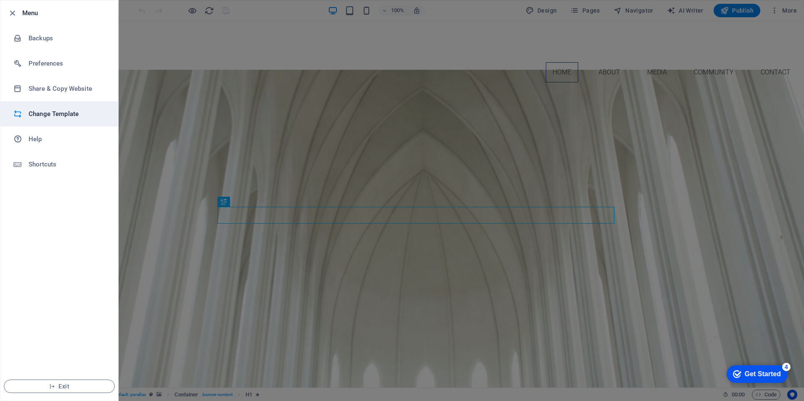
click at [68, 114] on h6 "Change Template" at bounding box center [68, 114] width 78 height 10
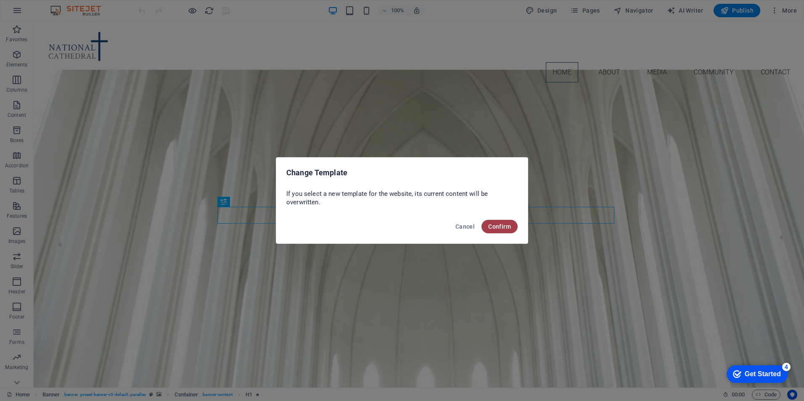
click at [501, 222] on button "Confirm" at bounding box center [499, 226] width 36 height 13
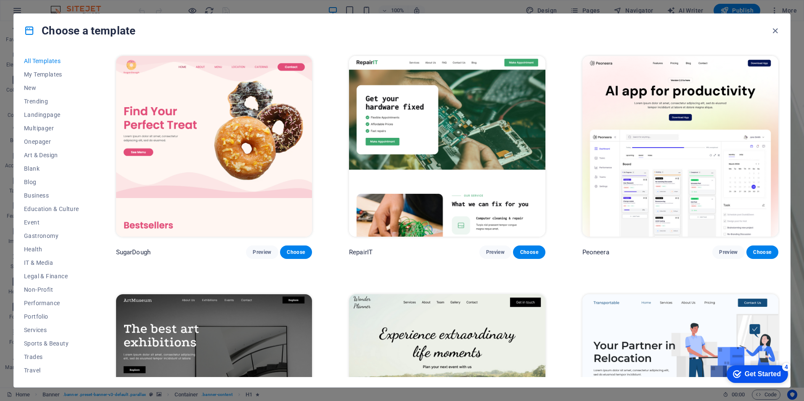
drag, startPoint x: 801, startPoint y: 98, endPoint x: 801, endPoint y: 123, distance: 24.8
click at [801, 123] on div "Choose a template All Templates My Templates New Trending Landingpage Multipage…" at bounding box center [402, 200] width 804 height 401
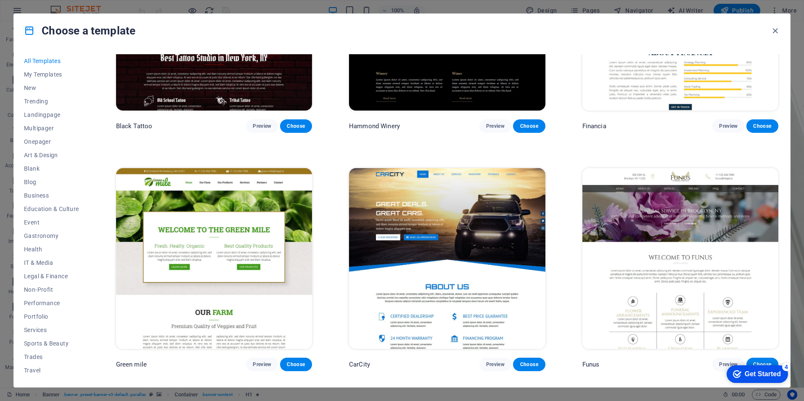
scroll to position [6748, 0]
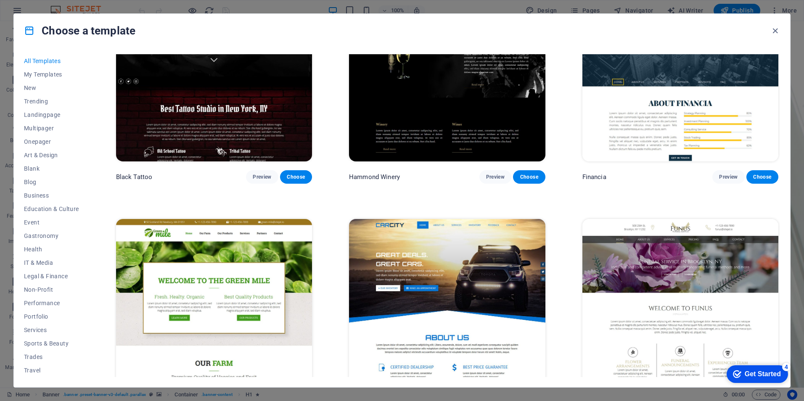
click at [724, 272] on img at bounding box center [680, 309] width 196 height 181
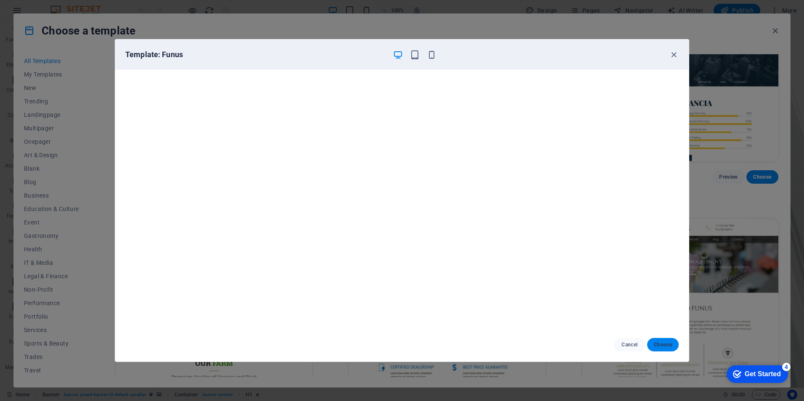
click at [666, 348] on span "Choose" at bounding box center [663, 344] width 18 height 7
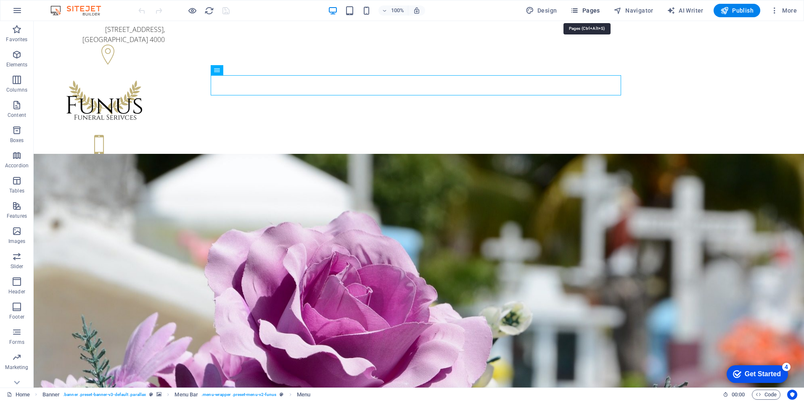
click at [589, 14] on span "Pages" at bounding box center [584, 10] width 29 height 8
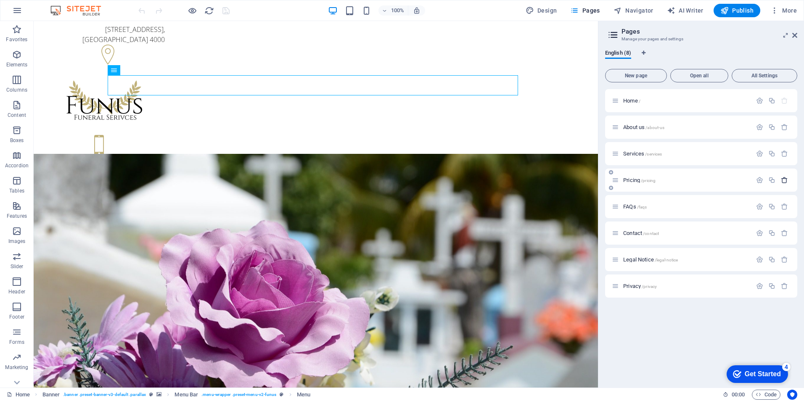
click at [783, 180] on icon "button" at bounding box center [784, 180] width 7 height 7
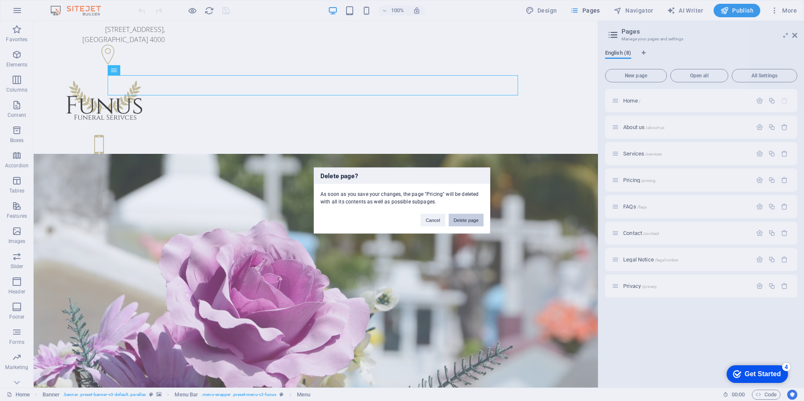
click at [468, 225] on button "Delete page" at bounding box center [466, 220] width 35 height 13
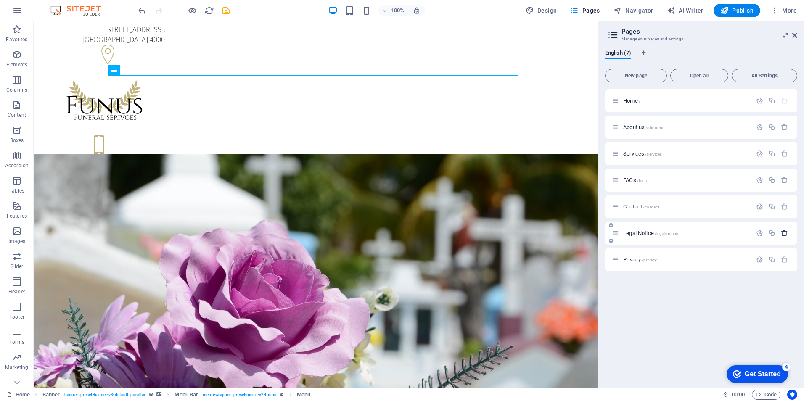
click at [784, 232] on icon "button" at bounding box center [784, 233] width 7 height 7
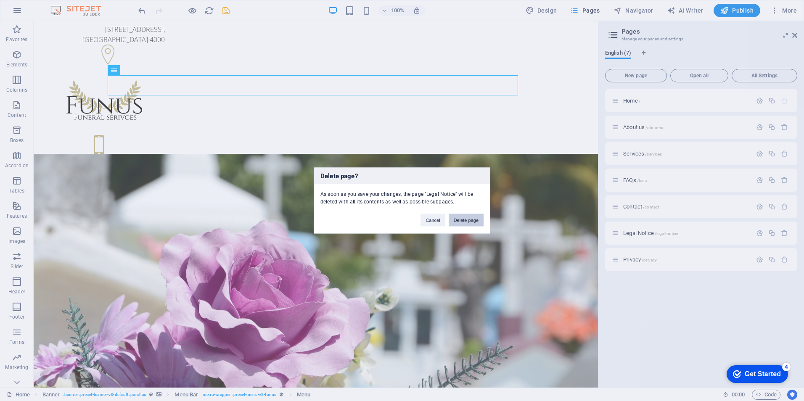
drag, startPoint x: 478, startPoint y: 225, endPoint x: 453, endPoint y: 204, distance: 32.8
click at [478, 225] on button "Delete page" at bounding box center [466, 220] width 35 height 13
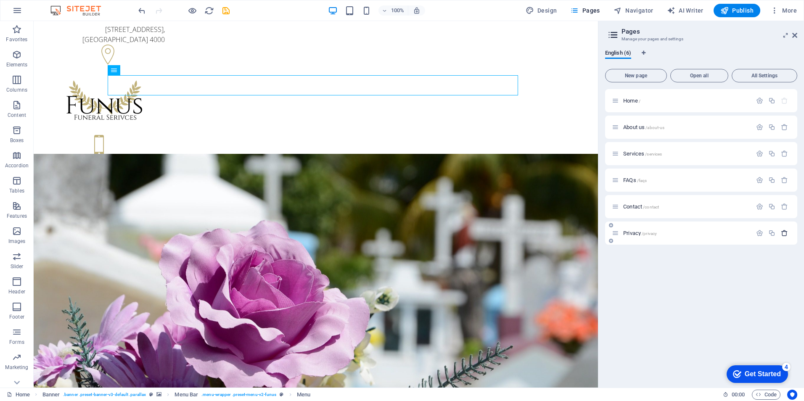
click at [782, 235] on icon "button" at bounding box center [784, 233] width 7 height 7
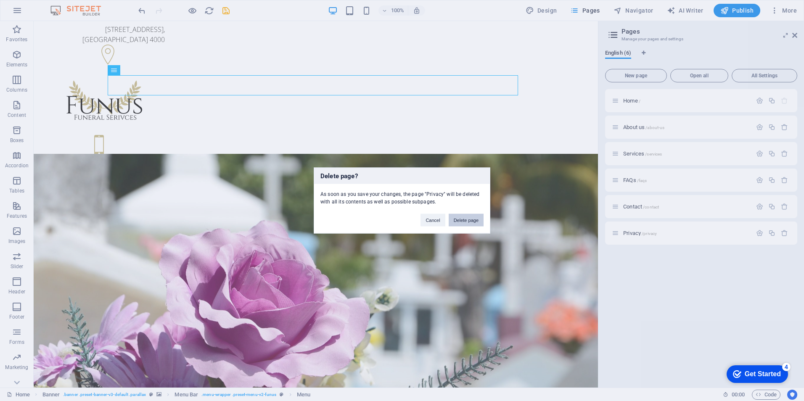
click at [470, 220] on button "Delete page" at bounding box center [466, 220] width 35 height 13
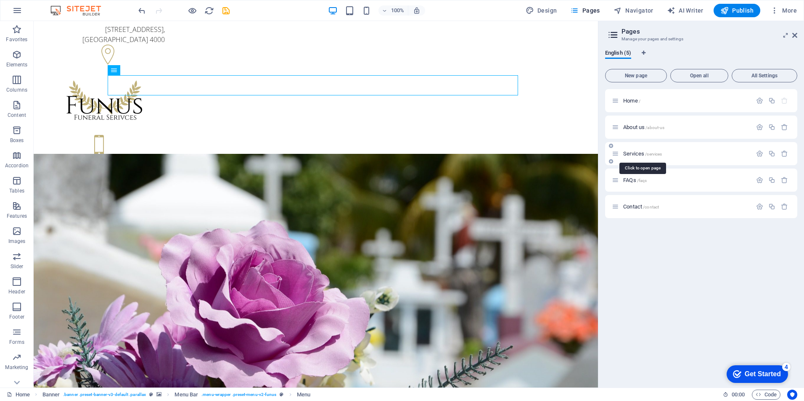
click at [633, 152] on span "Services /services" at bounding box center [642, 154] width 39 height 6
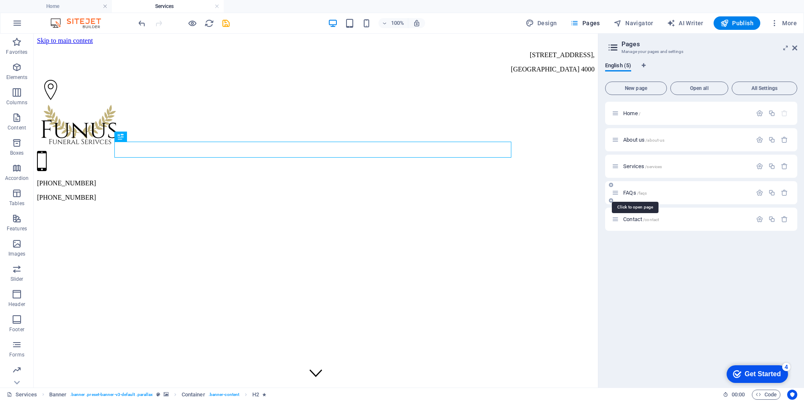
click at [633, 193] on span "FAQs /faqs" at bounding box center [635, 193] width 24 height 6
click at [762, 193] on icon "button" at bounding box center [759, 192] width 7 height 7
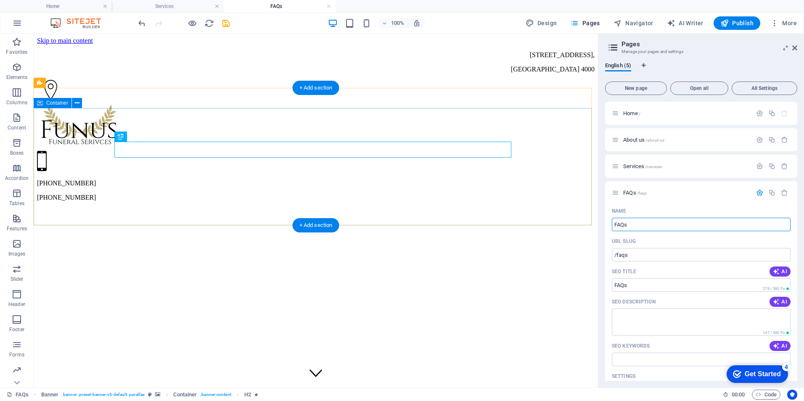
drag, startPoint x: 664, startPoint y: 262, endPoint x: 549, endPoint y: 212, distance: 125.4
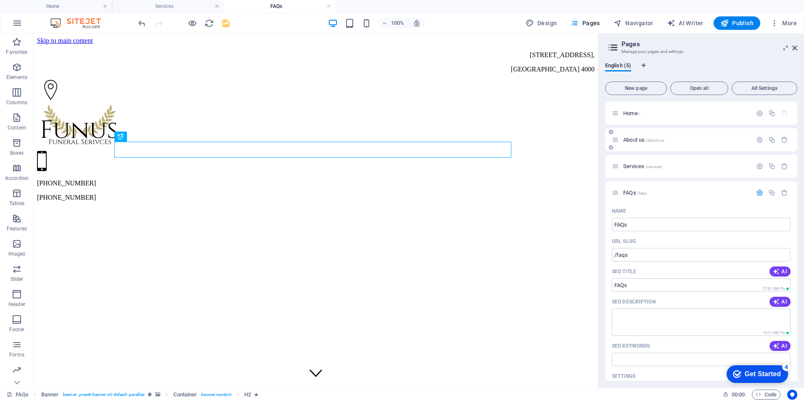
click at [637, 138] on span "About us /about-us" at bounding box center [643, 140] width 41 height 6
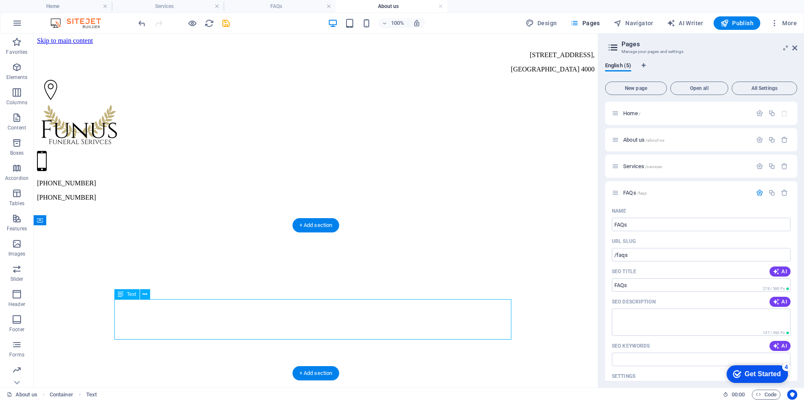
drag, startPoint x: 119, startPoint y: 304, endPoint x: 154, endPoint y: 338, distance: 49.4
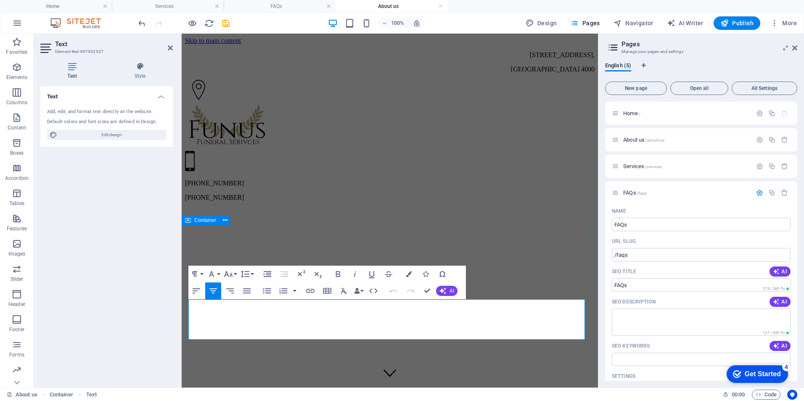
drag, startPoint x: 194, startPoint y: 304, endPoint x: 518, endPoint y: 343, distance: 326.6
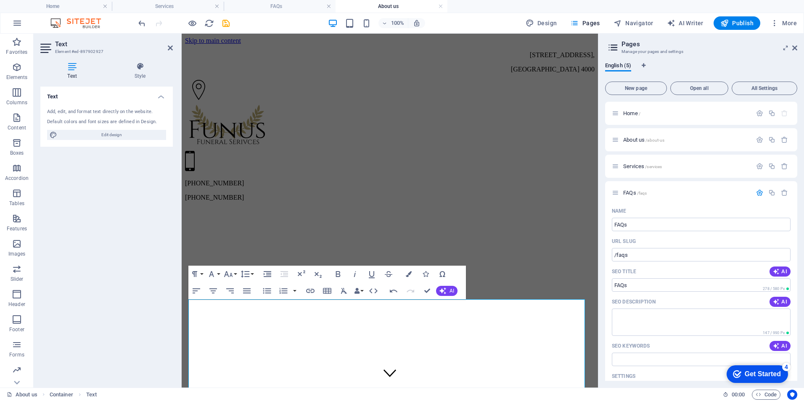
click at [94, 171] on div "Text Add, edit, and format text directly on the website. Default colors and fon…" at bounding box center [106, 234] width 132 height 294
click at [168, 45] on icon at bounding box center [170, 48] width 5 height 7
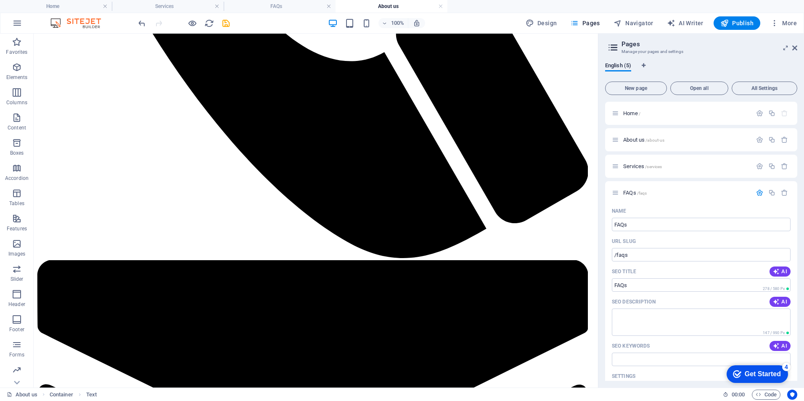
scroll to position [994, 0]
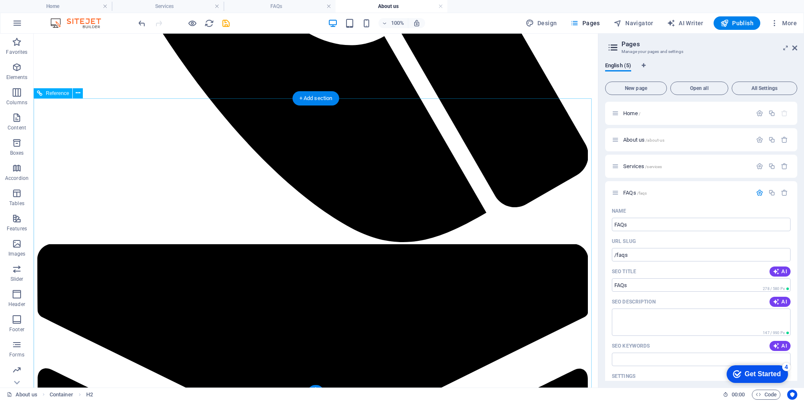
scroll to position [1217, 0]
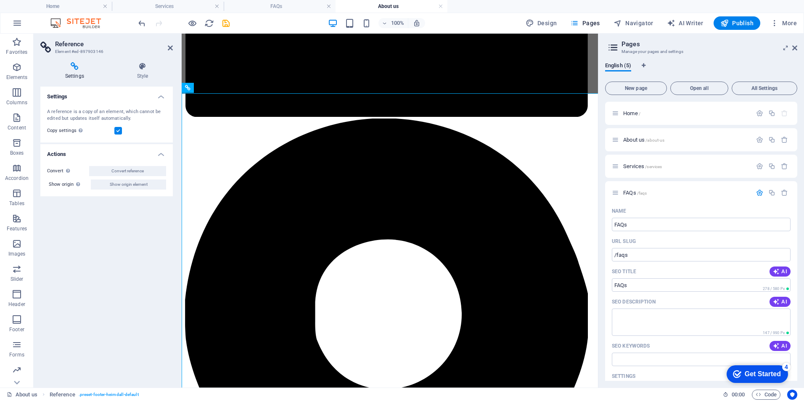
scroll to position [1216, 0]
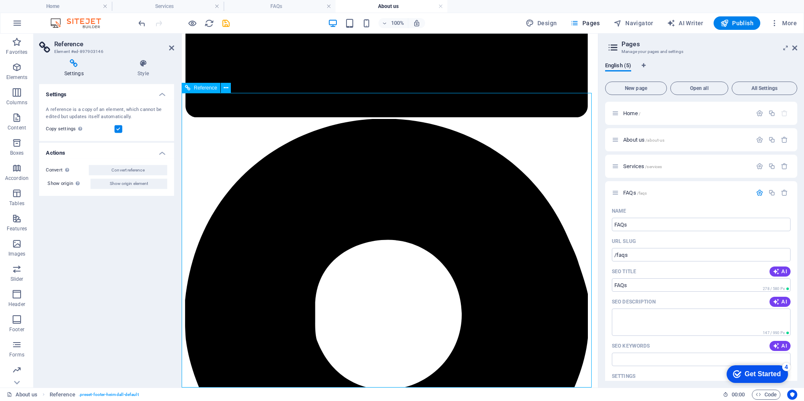
drag, startPoint x: 189, startPoint y: 197, endPoint x: 308, endPoint y: 280, distance: 145.6
click at [541, 21] on span "Design" at bounding box center [542, 23] width 32 height 8
select select "px"
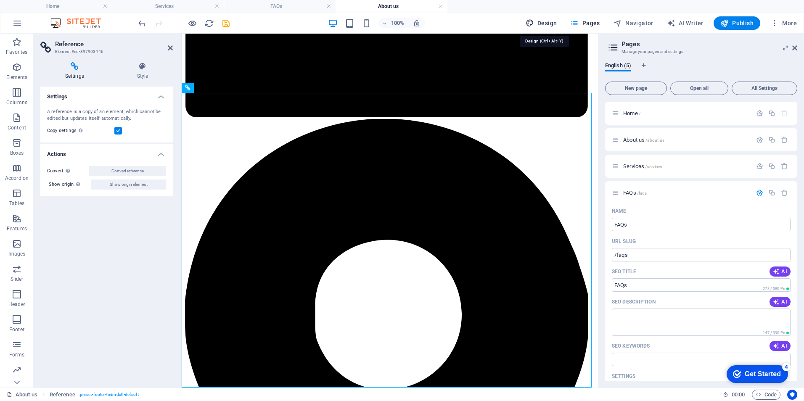
select select "300"
select select "px"
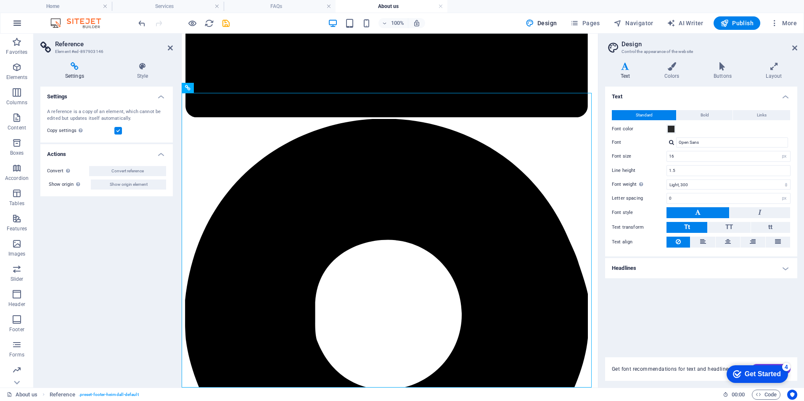
click at [19, 25] on icon "button" at bounding box center [17, 23] width 10 height 10
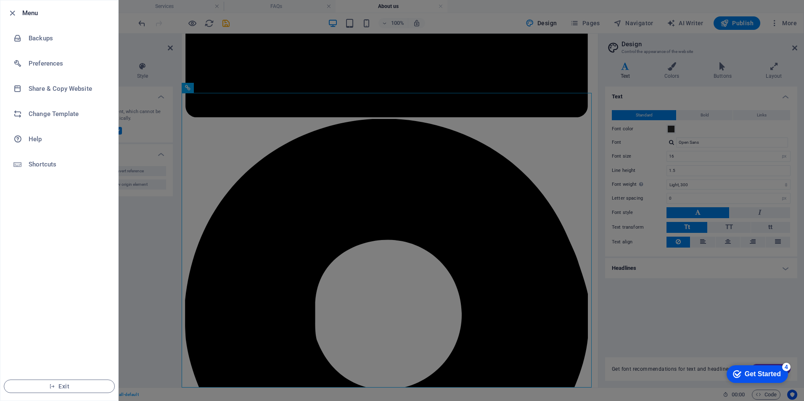
click at [782, 23] on div at bounding box center [402, 200] width 804 height 401
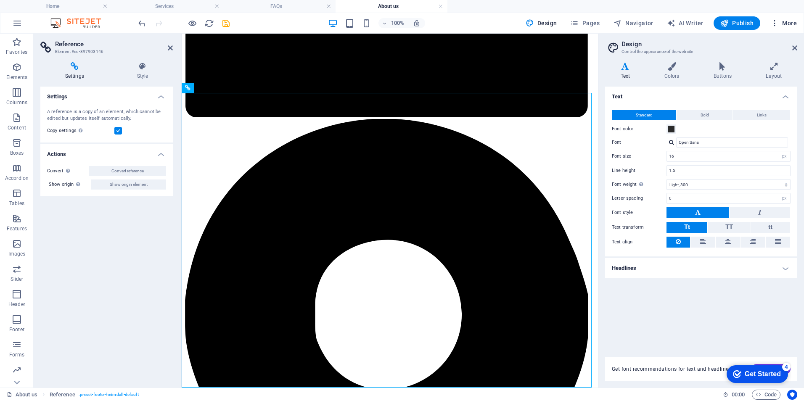
click at [795, 20] on span "More" at bounding box center [783, 23] width 26 height 8
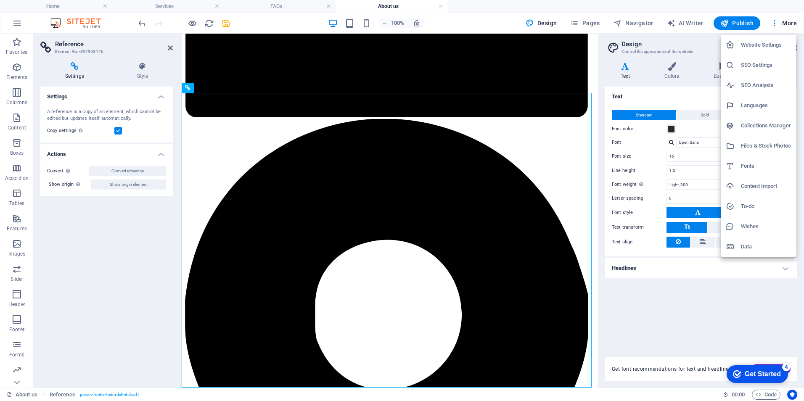
click at [265, 29] on div at bounding box center [402, 200] width 804 height 401
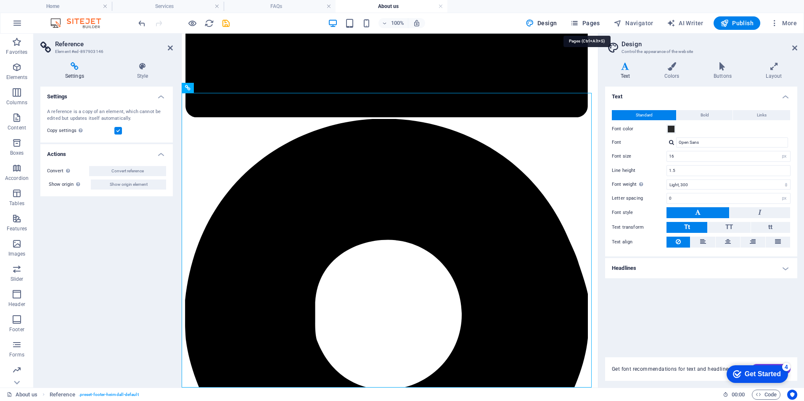
click at [587, 22] on span "Pages" at bounding box center [584, 23] width 29 height 8
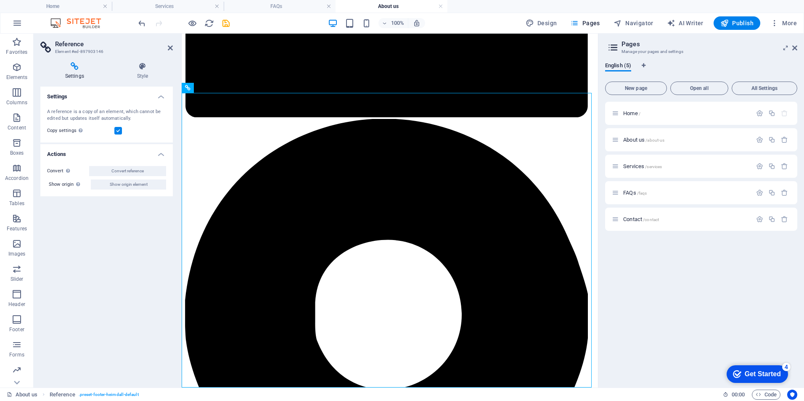
click at [173, 49] on aside "Reference Element #ed-897903146 Settings Style Settings A reference is a copy o…" at bounding box center [108, 211] width 148 height 354
click at [164, 48] on header "Reference Element #ed-897903146" at bounding box center [106, 45] width 132 height 22
drag, startPoint x: 172, startPoint y: 45, endPoint x: 169, endPoint y: 8, distance: 38.0
click at [172, 45] on icon at bounding box center [170, 48] width 5 height 7
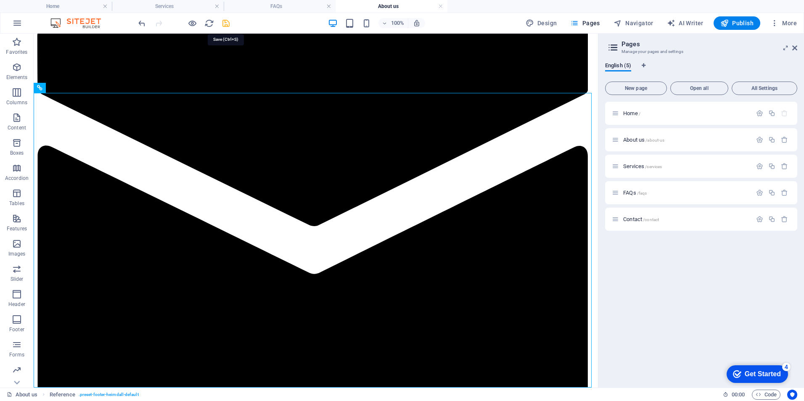
drag, startPoint x: 225, startPoint y: 23, endPoint x: 189, endPoint y: 1, distance: 42.5
click at [225, 23] on icon "save" at bounding box center [226, 24] width 10 height 10
